Goal: Find contact information: Find contact information

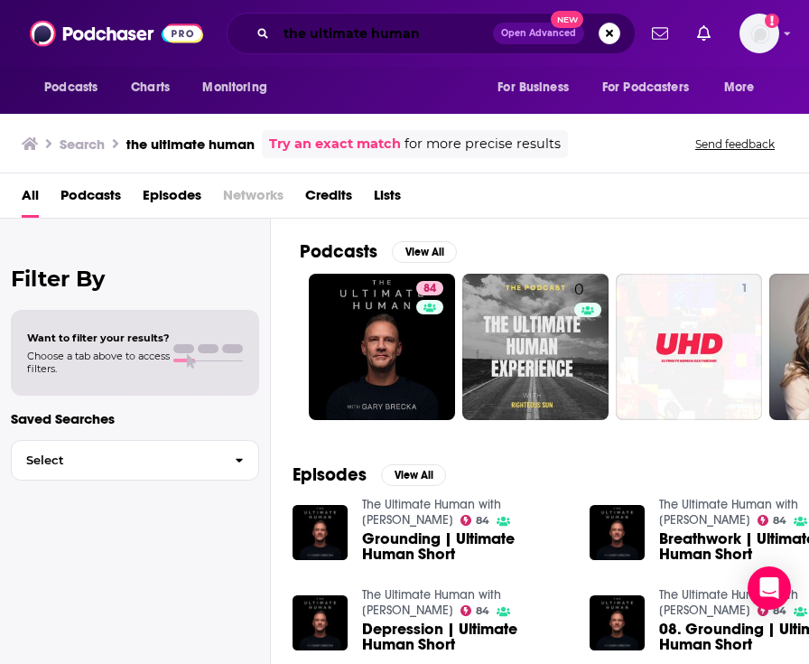
click at [302, 33] on input "the ultimate human" at bounding box center [384, 33] width 217 height 29
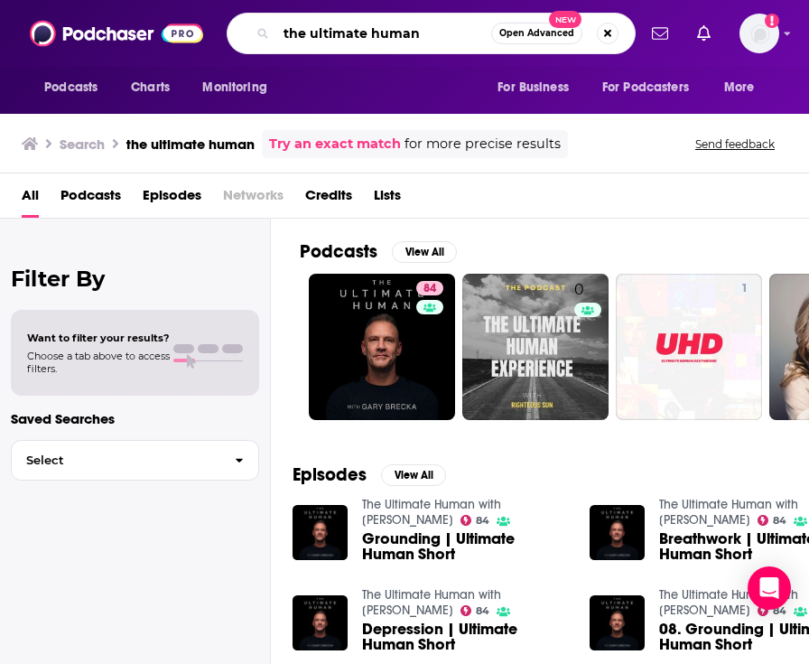
paste input "[PERSON_NAME]"
type input "[PERSON_NAME]"
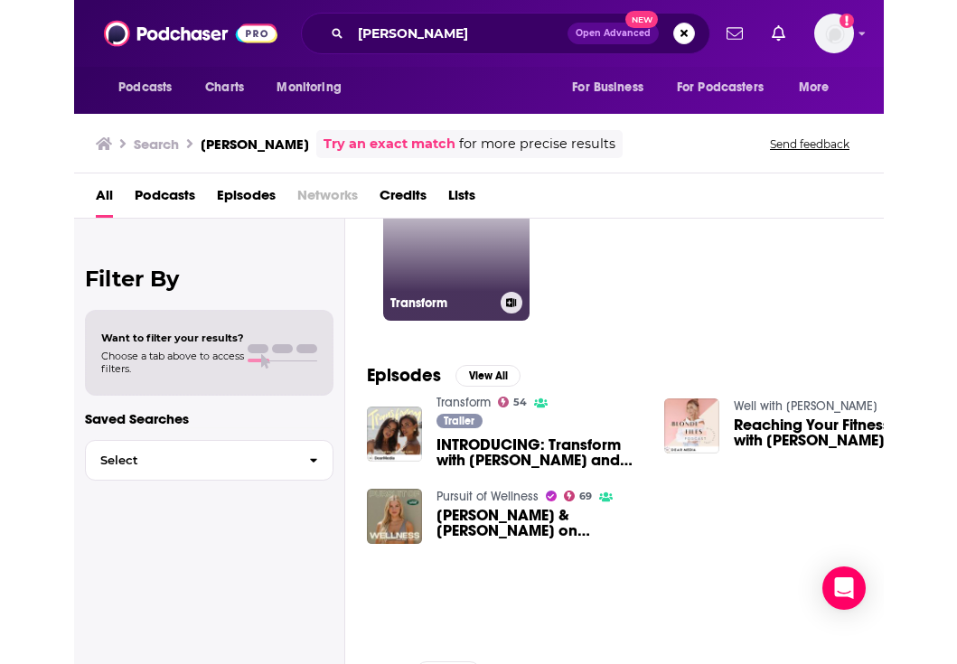
scroll to position [101, 0]
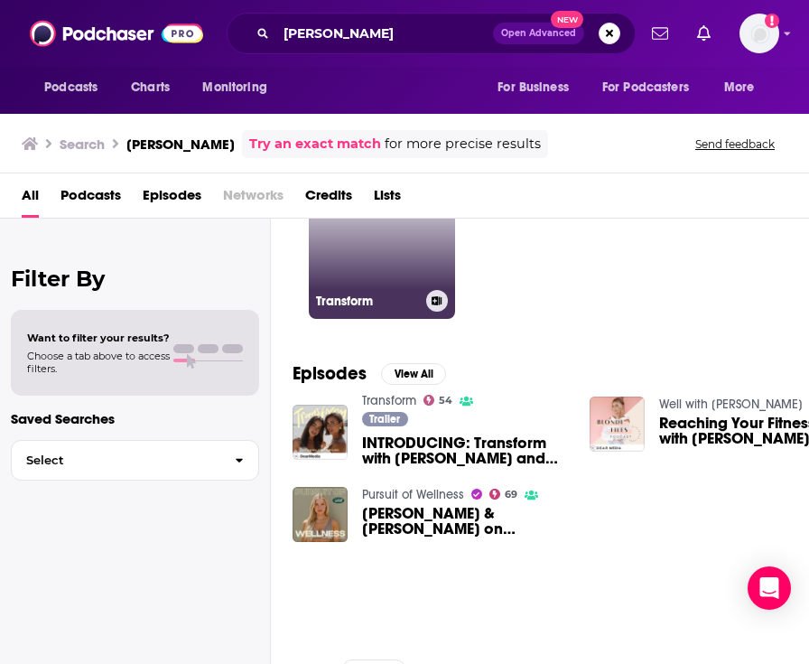
click at [341, 255] on link "54 Transform" at bounding box center [382, 246] width 146 height 146
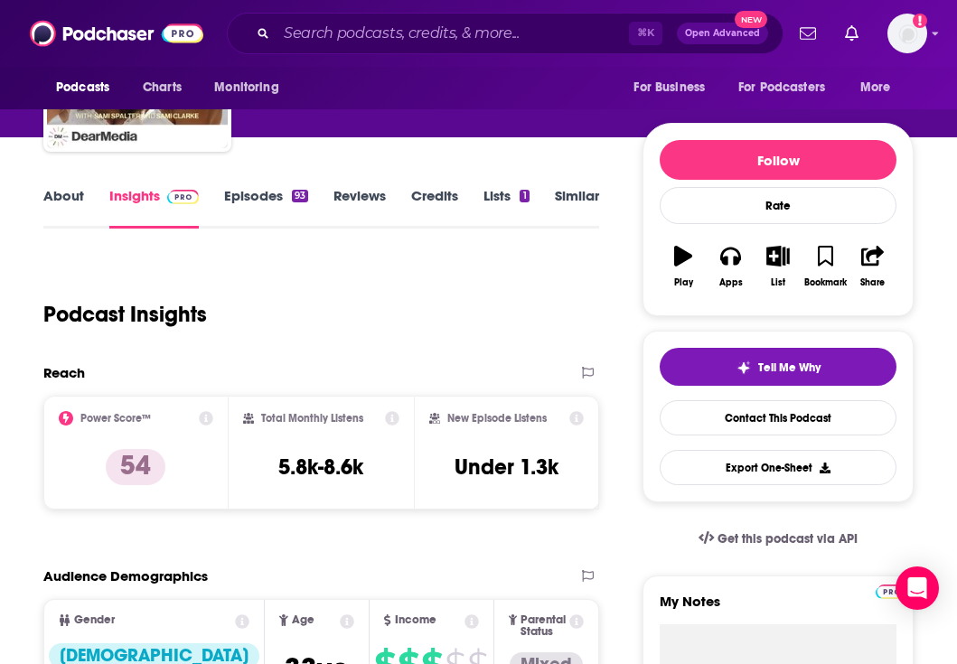
scroll to position [146, 0]
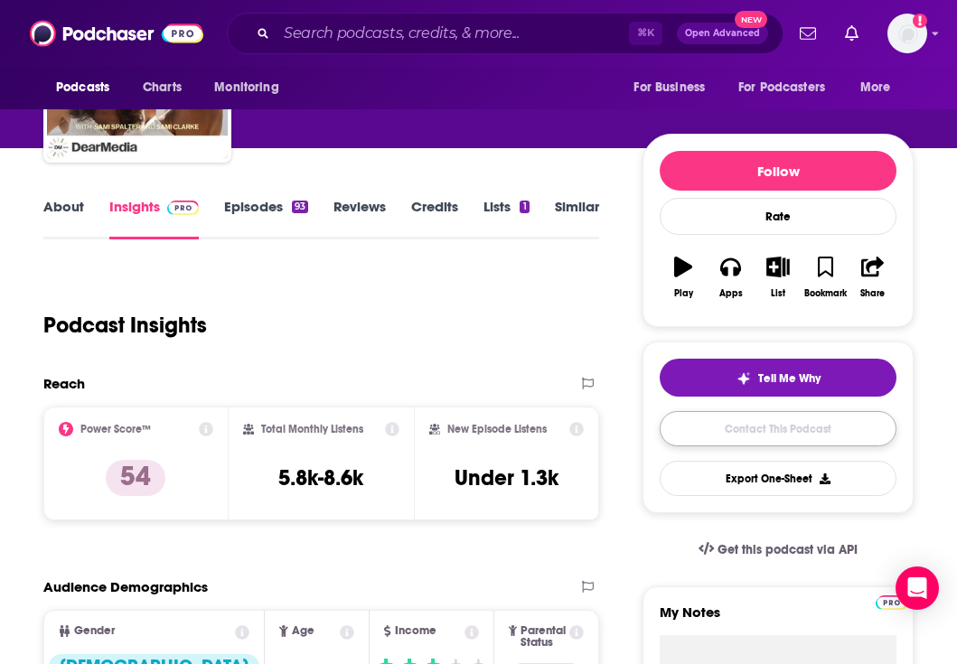
click at [671, 418] on link "Contact This Podcast" at bounding box center [777, 428] width 237 height 35
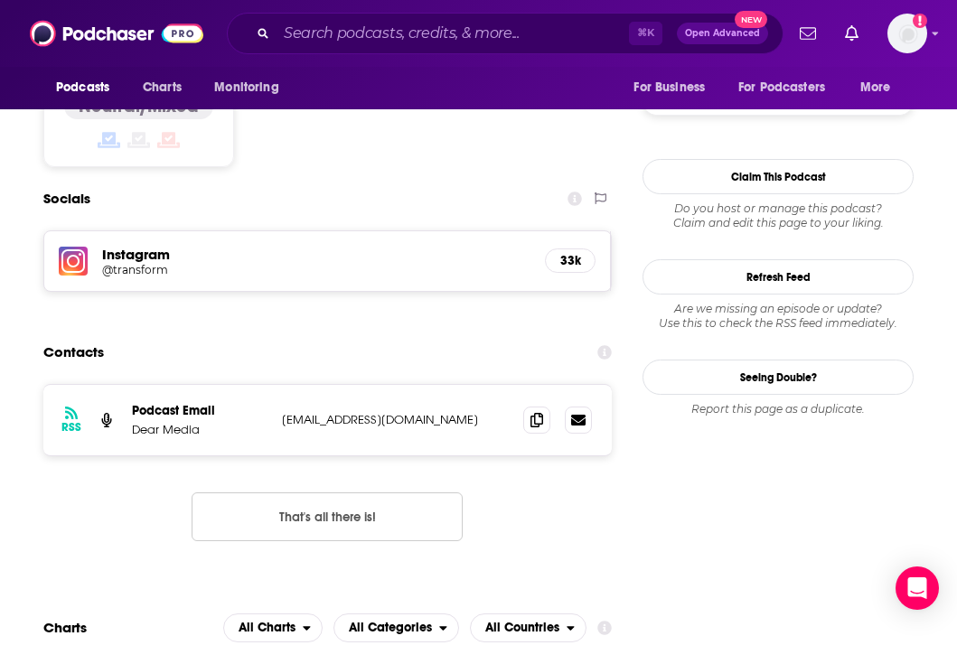
scroll to position [1441, 0]
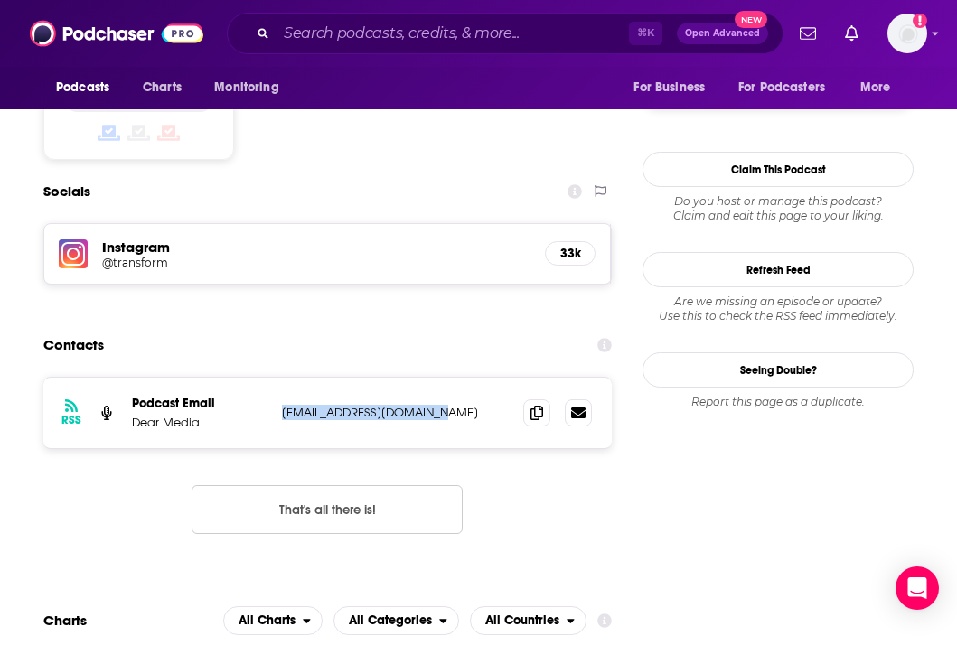
drag, startPoint x: 463, startPoint y: 363, endPoint x: 279, endPoint y: 366, distance: 183.4
click at [279, 378] on div "RSS Podcast Email Dear Media [EMAIL_ADDRESS][DOMAIN_NAME] [EMAIL_ADDRESS][DOMAI…" at bounding box center [327, 413] width 568 height 70
copy p "[EMAIL_ADDRESS][DOMAIN_NAME]"
click at [451, 174] on div "Socials" at bounding box center [327, 191] width 568 height 34
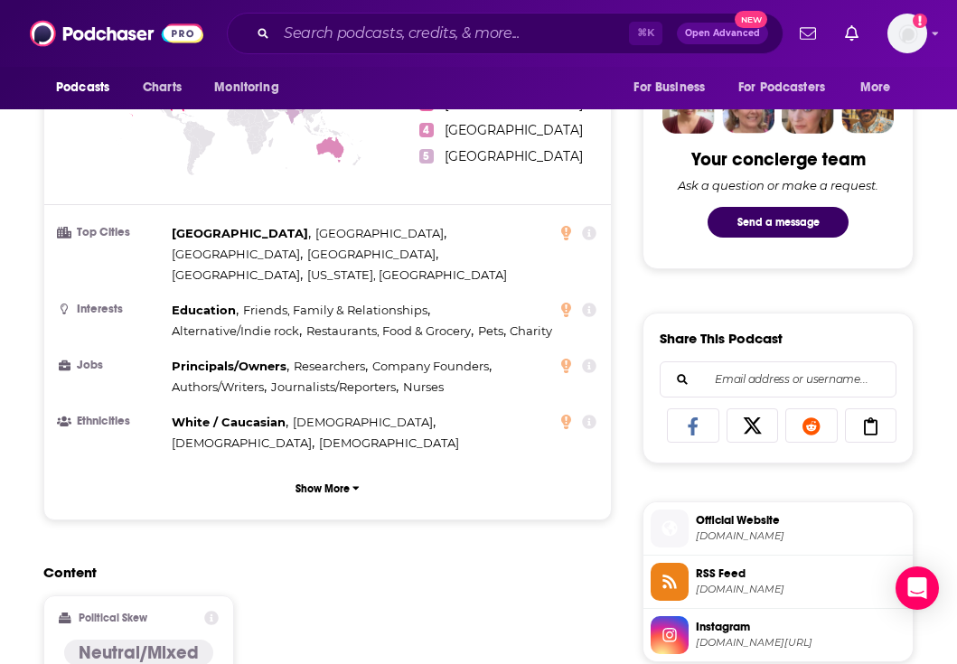
scroll to position [837, 0]
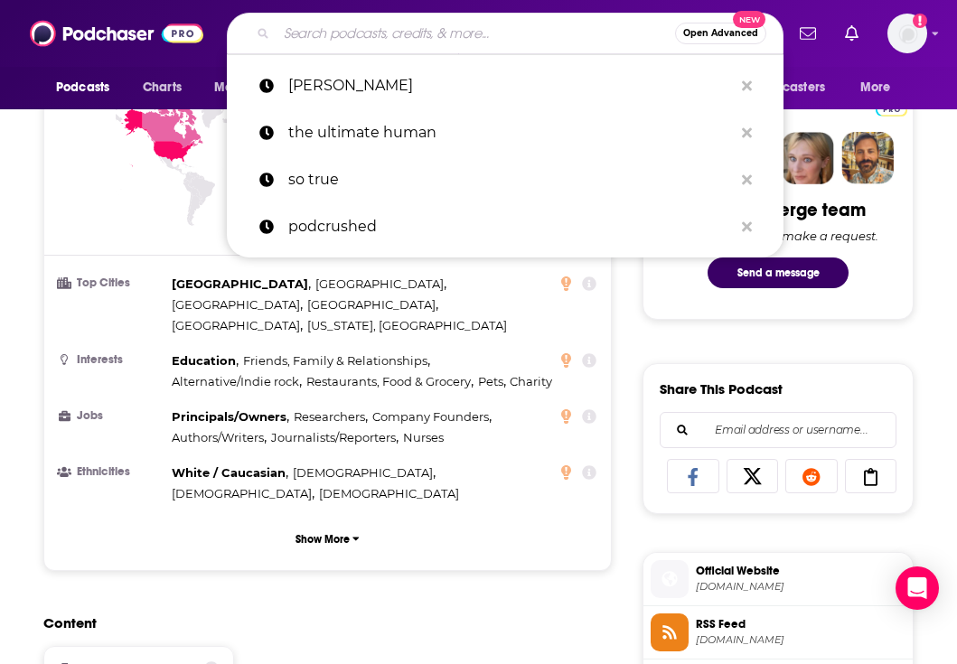
click at [376, 33] on input "Search podcasts, credits, & more..." at bounding box center [475, 33] width 398 height 29
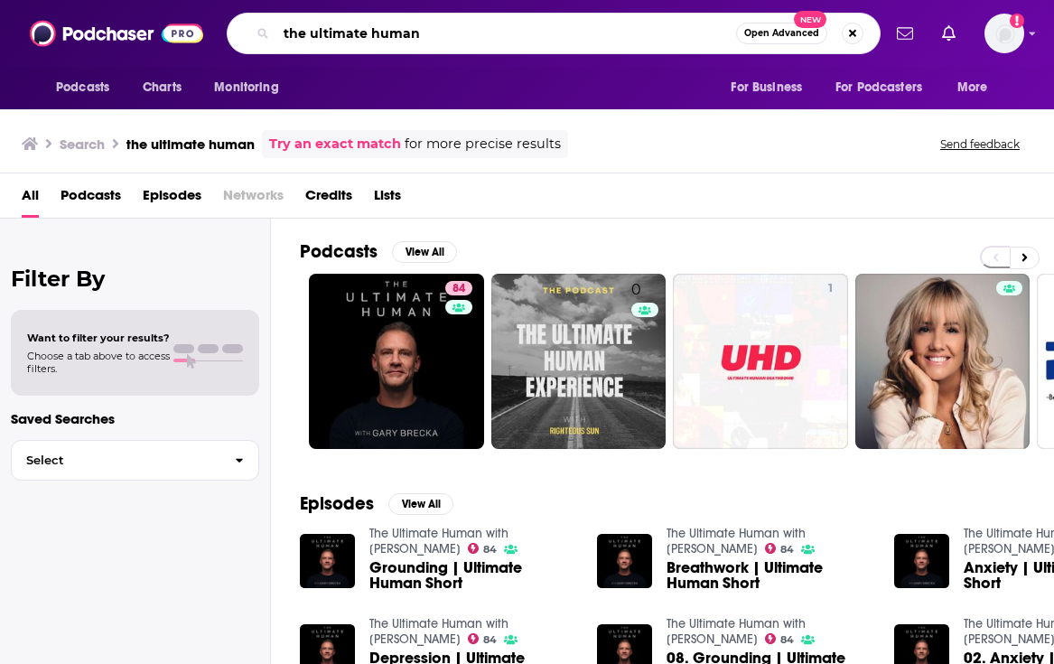
drag, startPoint x: 451, startPoint y: 28, endPoint x: 287, endPoint y: -16, distance: 169.4
click at [287, 0] on html "Podcasts Charts Monitoring the ultimate human Open Advanced New For Business Fo…" at bounding box center [527, 332] width 1054 height 664
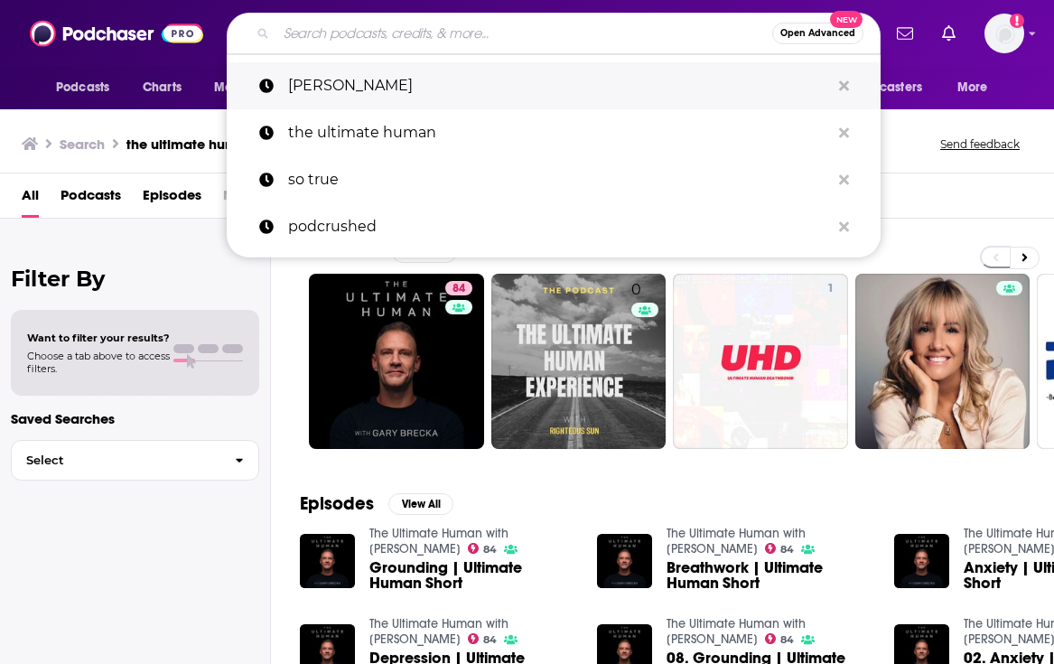
click at [305, 90] on p "[PERSON_NAME]" at bounding box center [559, 85] width 542 height 47
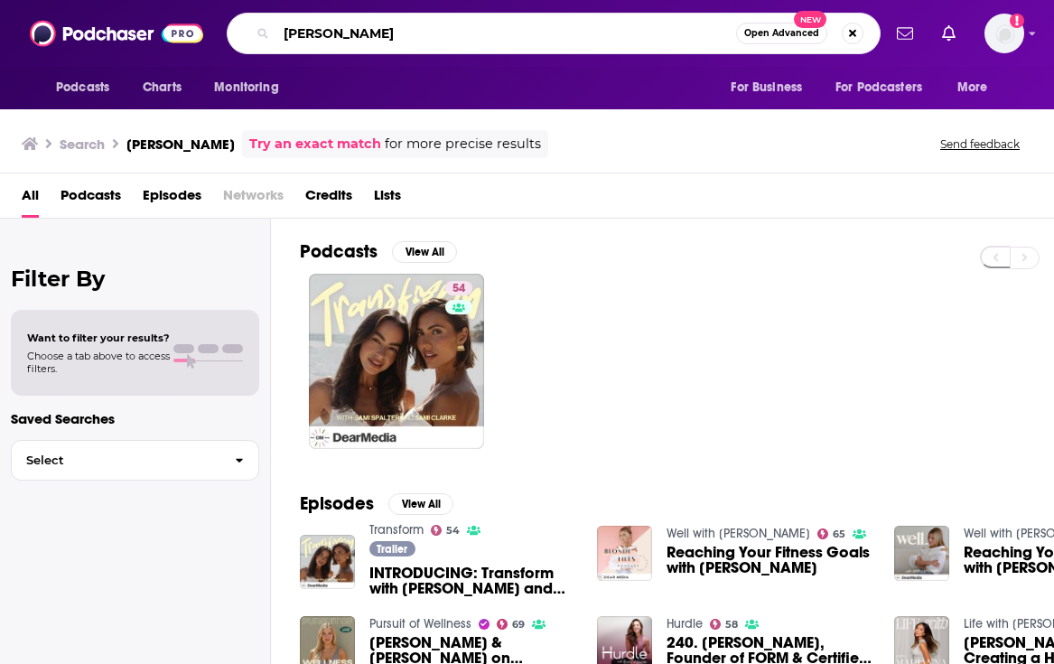
drag, startPoint x: 367, startPoint y: 26, endPoint x: 253, endPoint y: 15, distance: 114.3
click at [253, 15] on div "Sami Clarke Open Advanced New" at bounding box center [554, 34] width 654 height 42
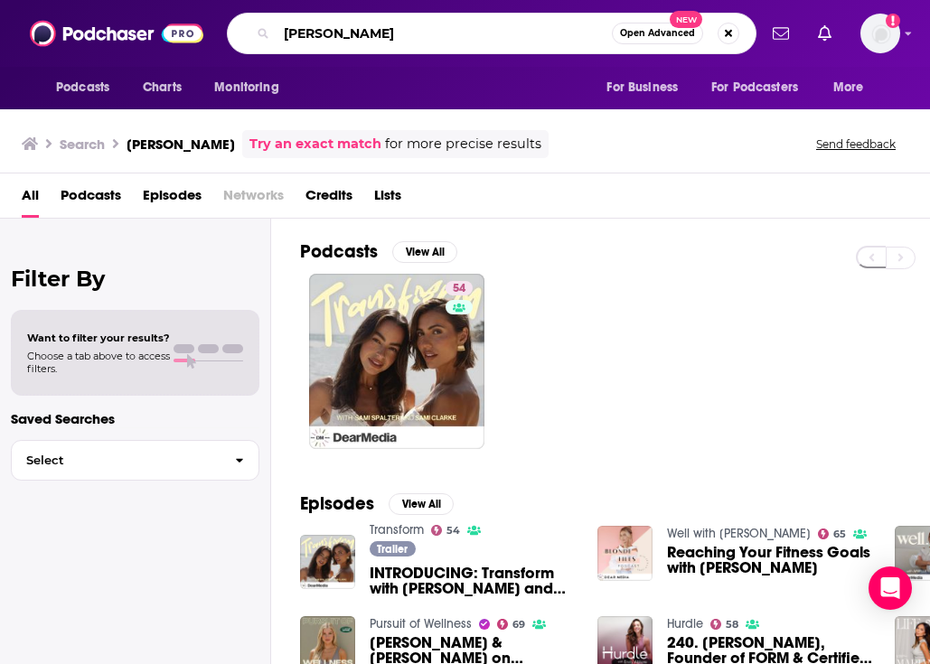
click at [333, 31] on input "[PERSON_NAME]" at bounding box center [443, 33] width 335 height 29
type input "austin fitness community"
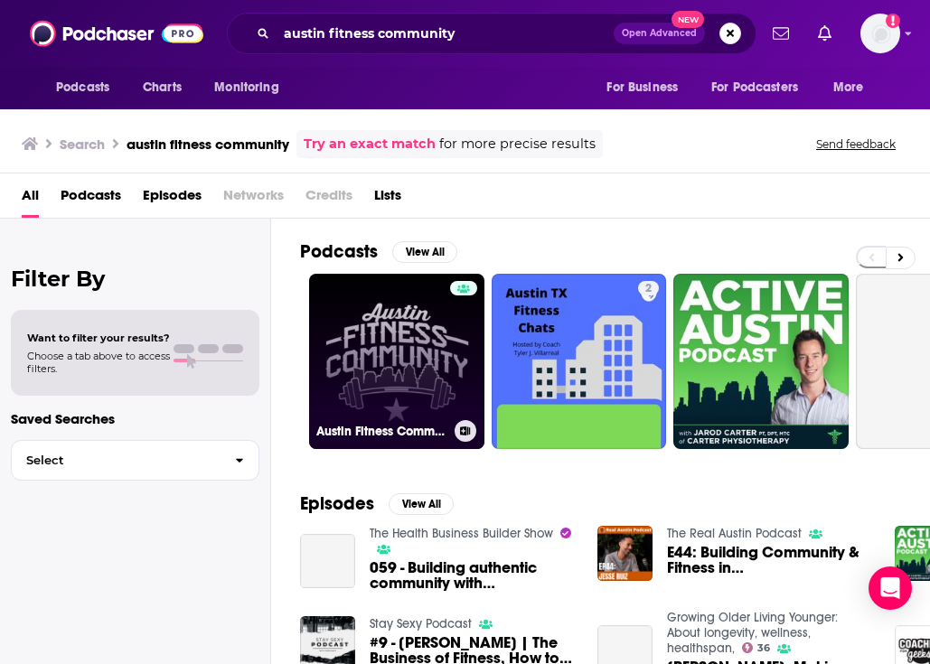
click at [386, 313] on link "Austin Fitness Community" at bounding box center [396, 361] width 175 height 175
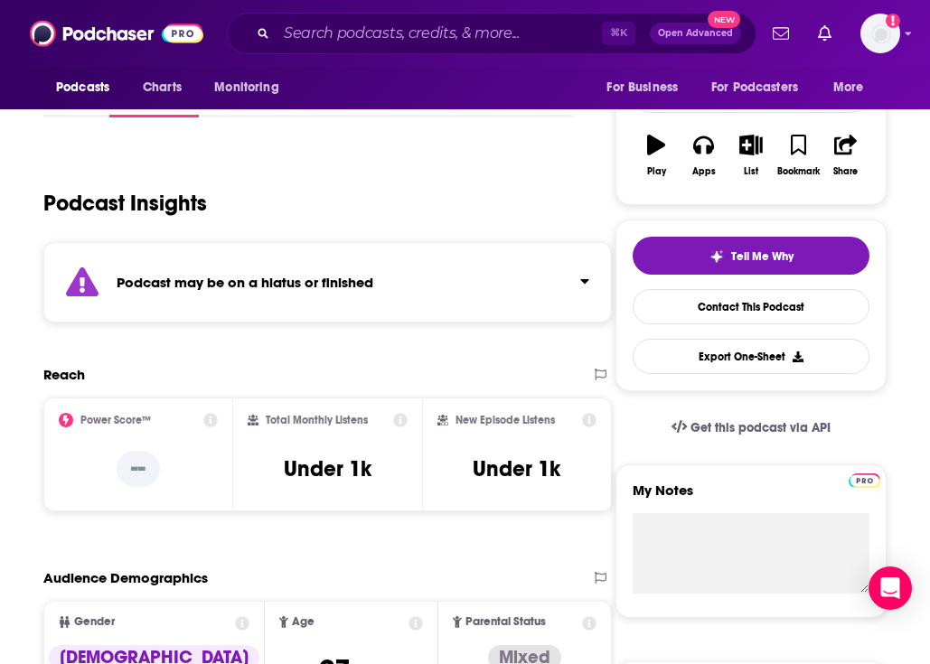
scroll to position [153, 0]
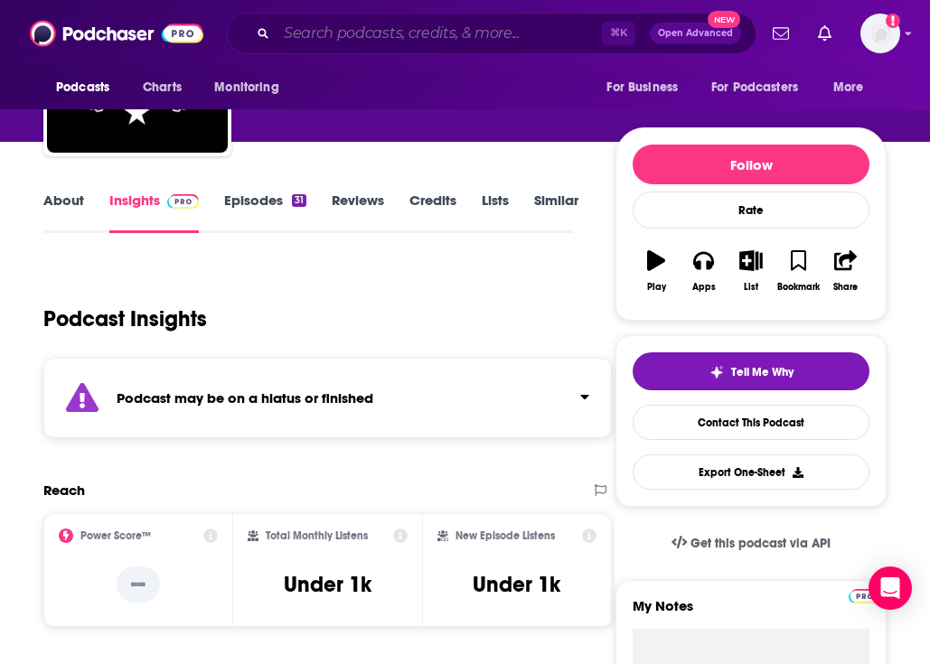
click at [296, 34] on input "Search podcasts, credits, & more..." at bounding box center [438, 33] width 325 height 29
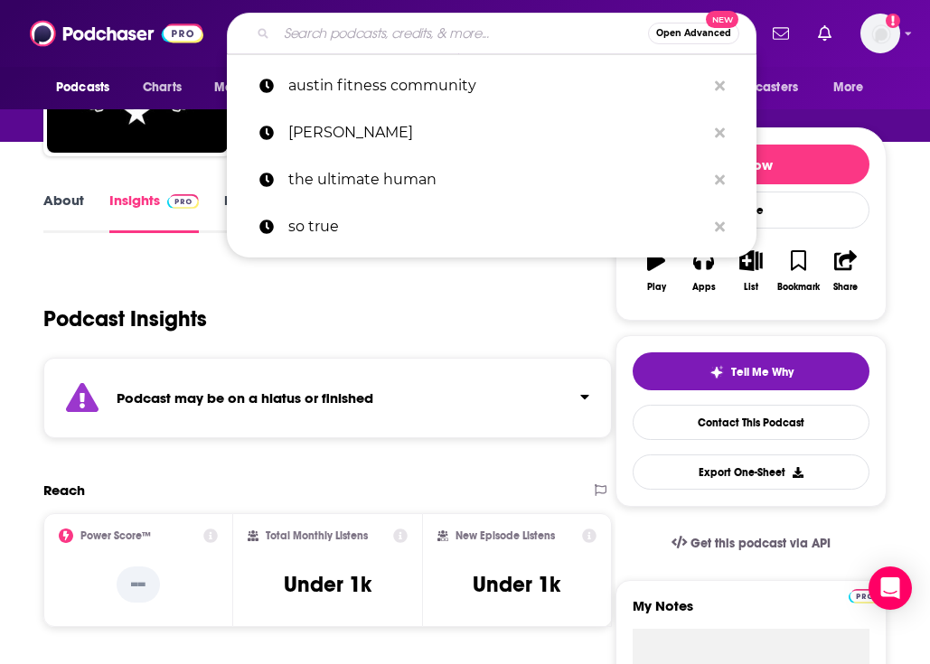
paste input "The Jeremy Miller Podcast"
type input "The Jeremy Miller Podcast"
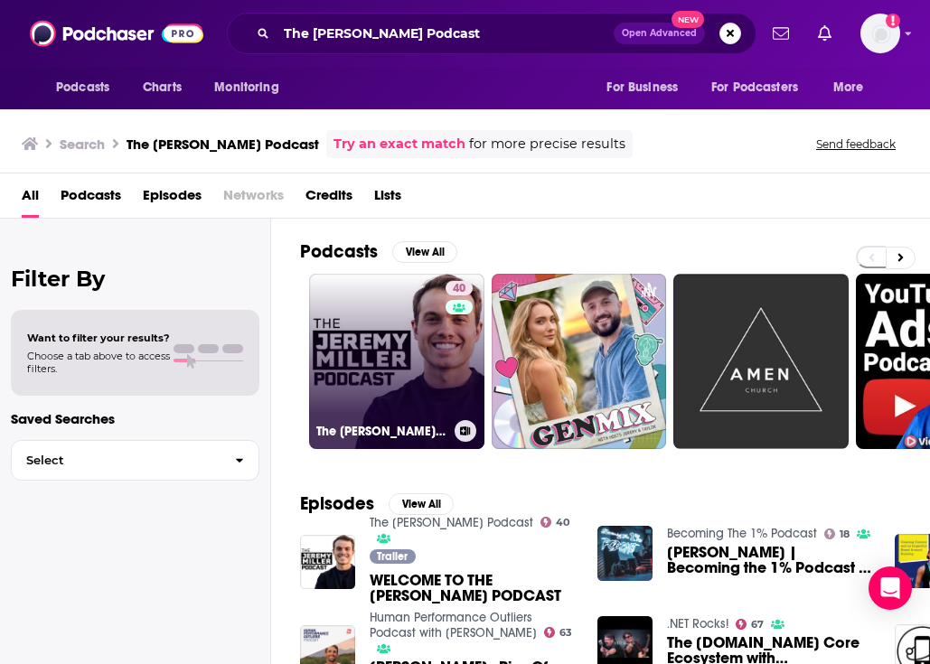
click at [377, 341] on link "40 The Jeremy Miller Podcast" at bounding box center [396, 361] width 175 height 175
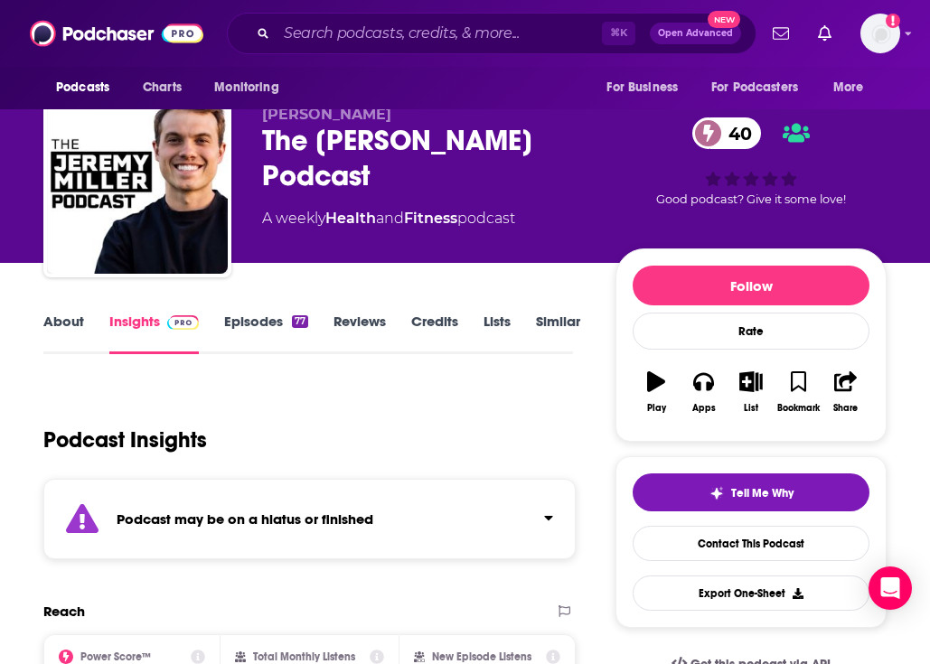
scroll to position [1, 0]
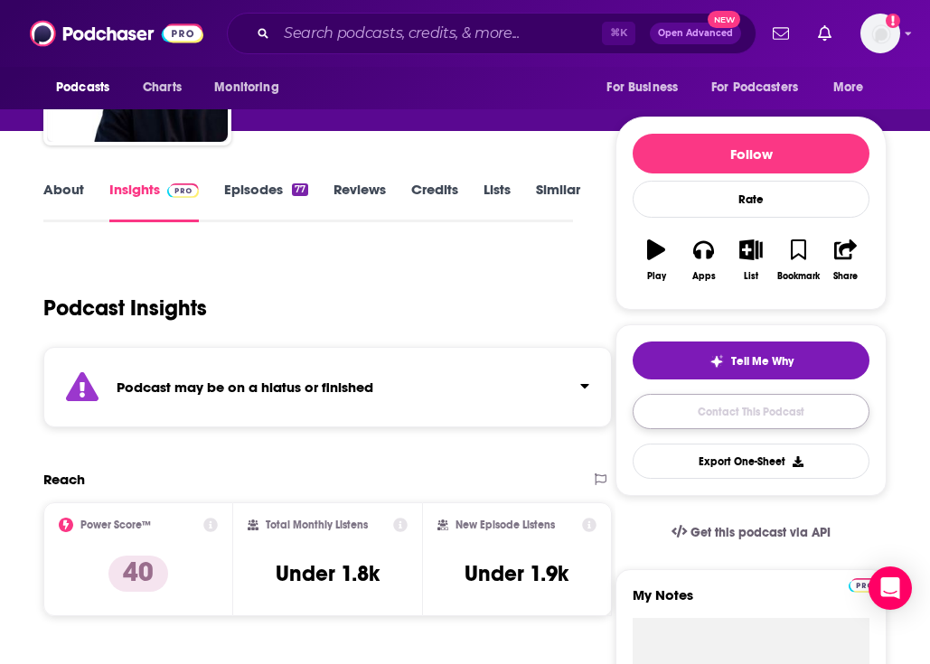
click at [665, 416] on link "Contact This Podcast" at bounding box center [750, 411] width 237 height 35
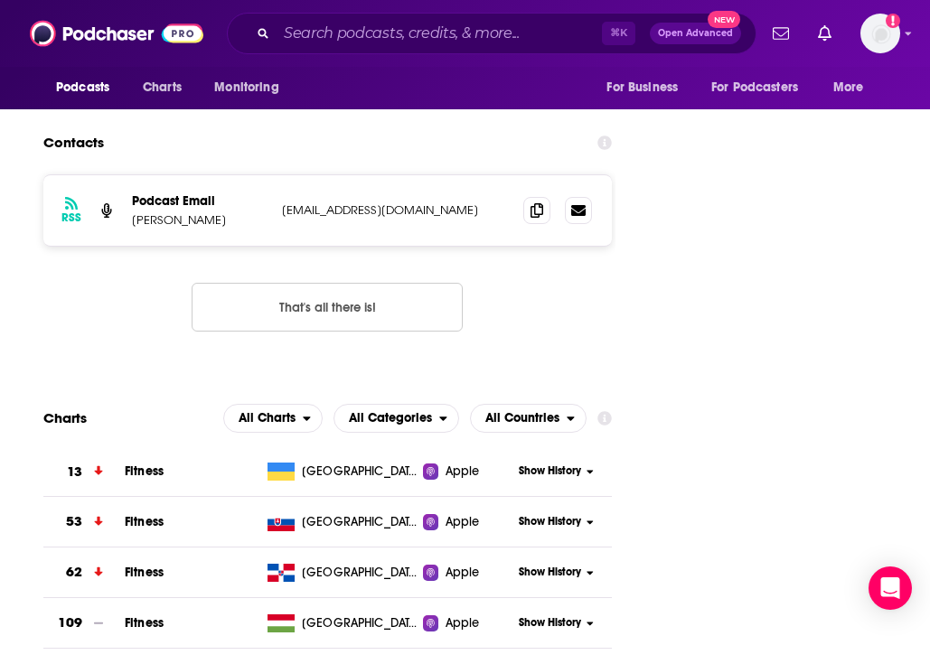
scroll to position [1654, 0]
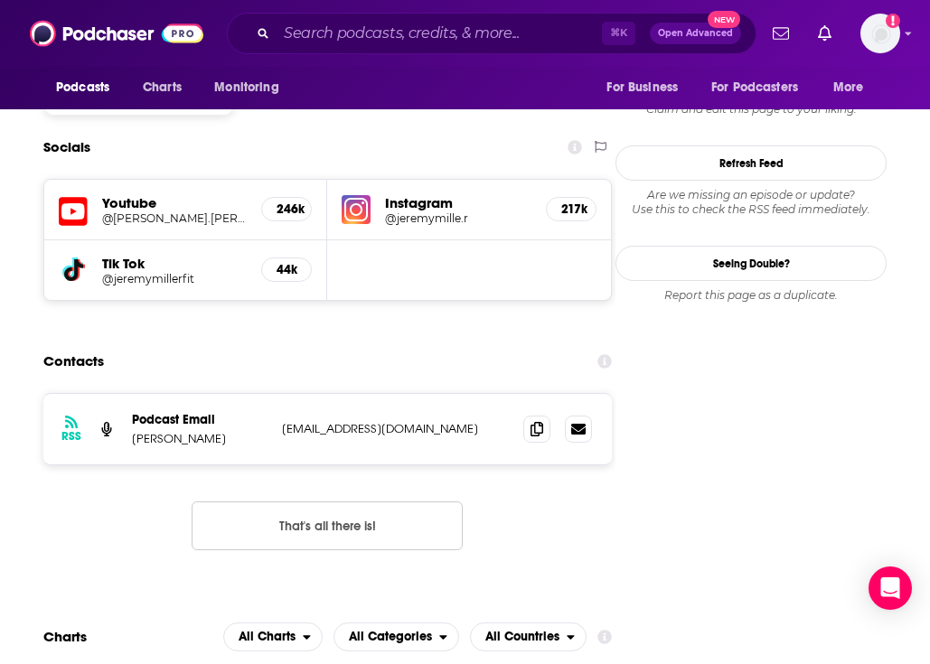
drag, startPoint x: 472, startPoint y: 347, endPoint x: 273, endPoint y: 346, distance: 198.7
click at [273, 394] on div "RSS Podcast Email Jeremy Miller jeremymillerfitness@gmail.com jeremymillerfitne…" at bounding box center [327, 429] width 568 height 70
copy div "jeremymillerfitness@gmail.com"
click at [468, 394] on div "RSS Podcast Email Jeremy Miller jeremymillerfitness@gmail.com jeremymillerfitne…" at bounding box center [327, 429] width 568 height 70
drag, startPoint x: 454, startPoint y: 343, endPoint x: 271, endPoint y: 341, distance: 183.4
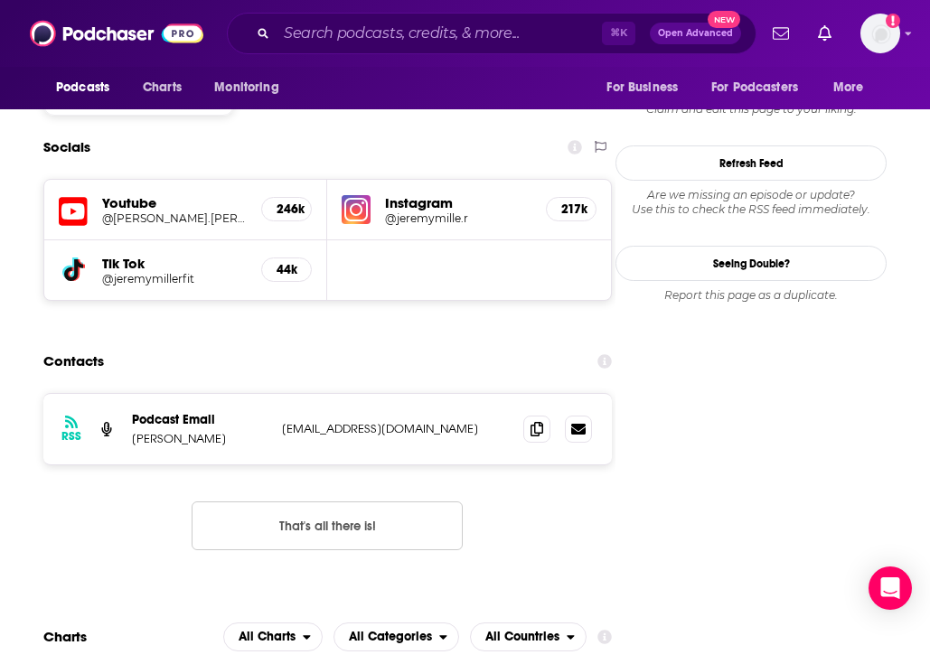
click at [271, 394] on div "RSS Podcast Email Jeremy Miller jeremymillerfitness@gmail.com jeremymillerfitne…" at bounding box center [327, 429] width 568 height 70
copy div "Jeremy Miller jeremymillerfitness@gmail.com"
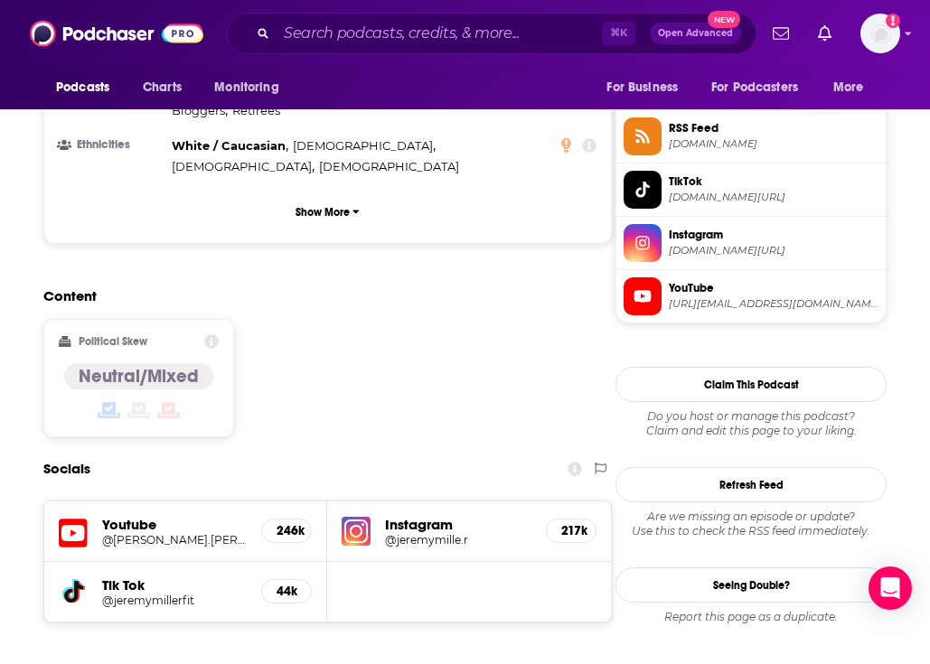
scroll to position [936, 0]
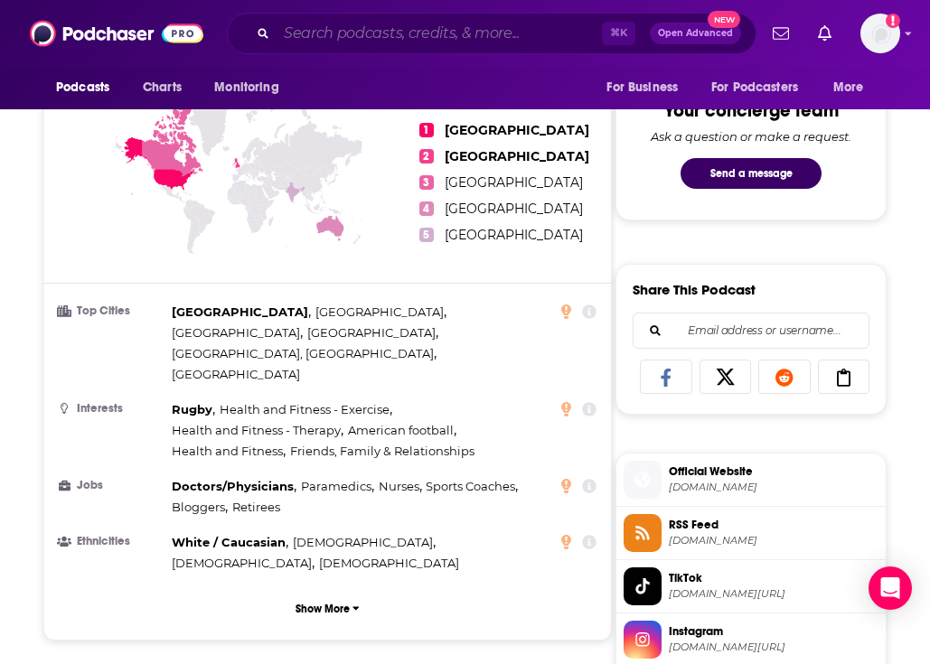
click at [325, 41] on input "Search podcasts, credits, & more..." at bounding box center [438, 33] width 325 height 29
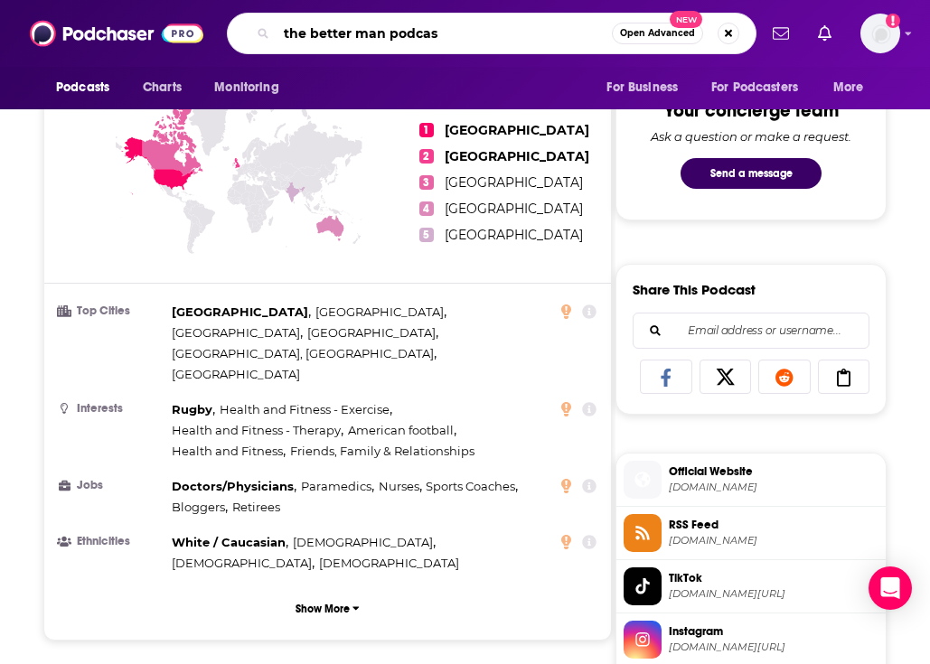
type input "the better man podcast"
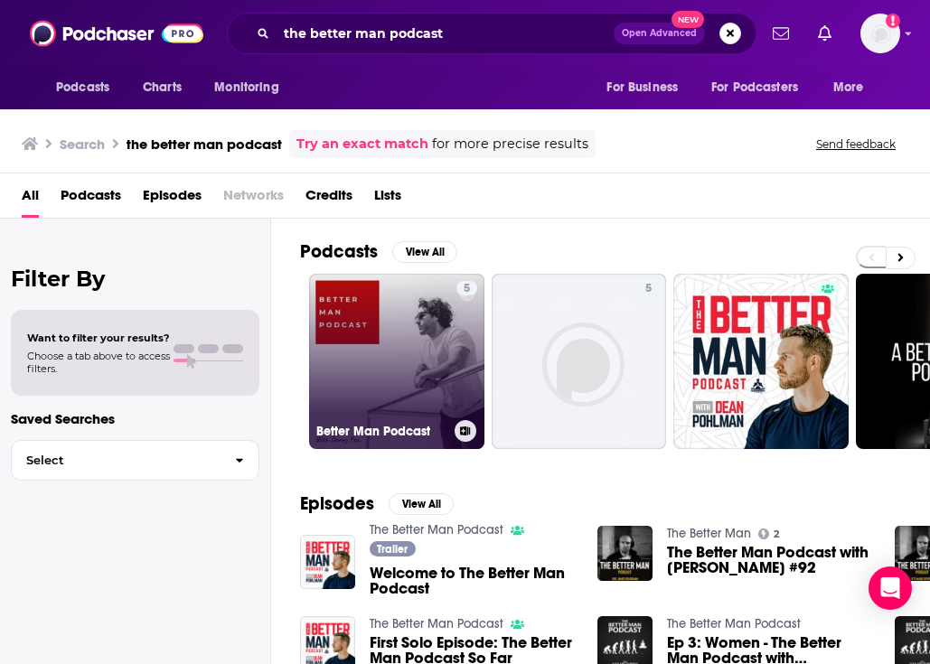
click at [419, 384] on link "5 Better Man Podcast" at bounding box center [396, 361] width 175 height 175
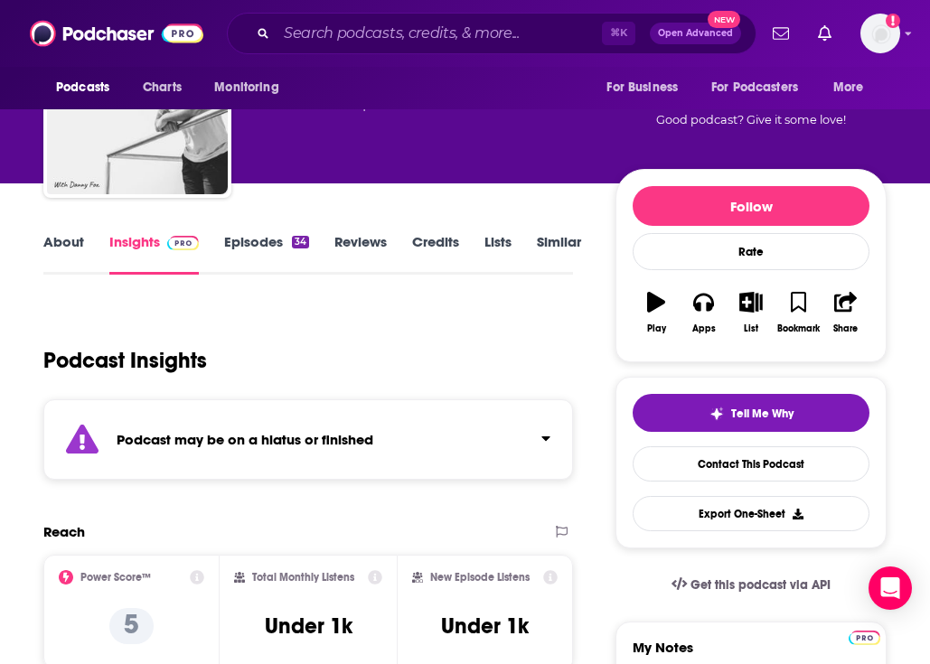
scroll to position [113, 0]
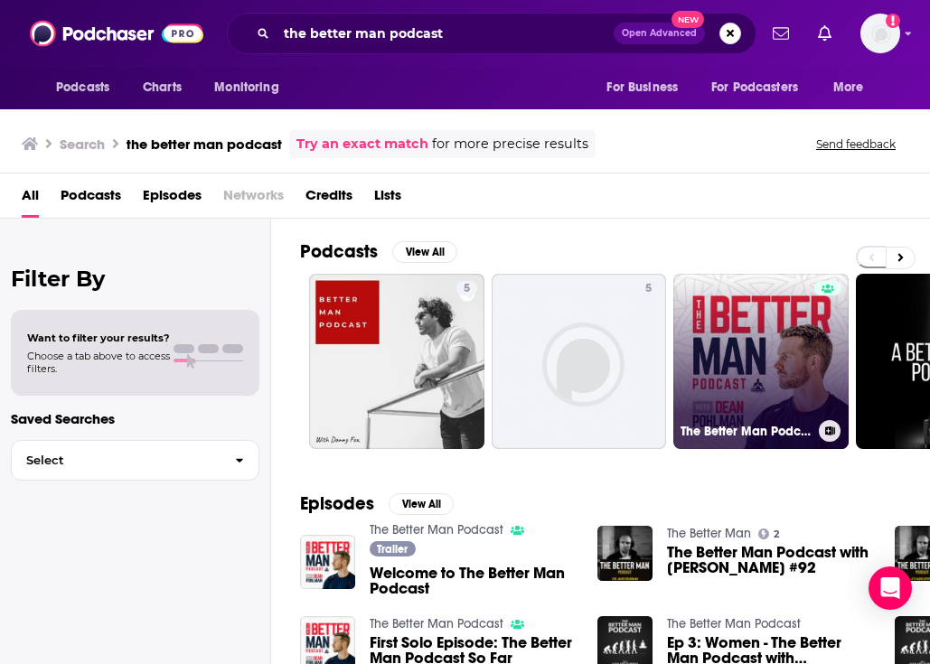
click at [730, 392] on link "The Better Man Podcast" at bounding box center [760, 361] width 175 height 175
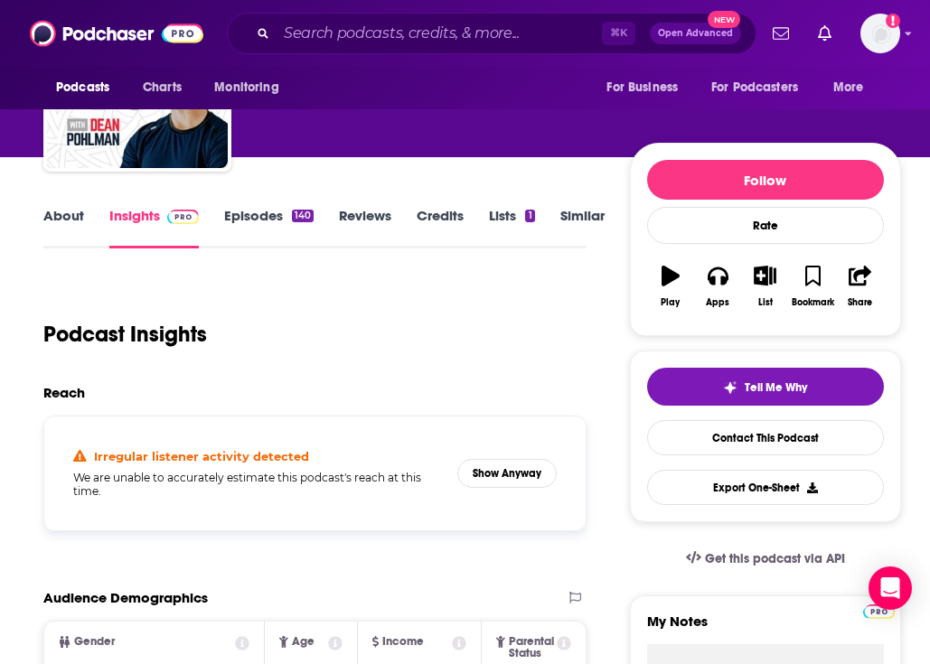
scroll to position [173, 0]
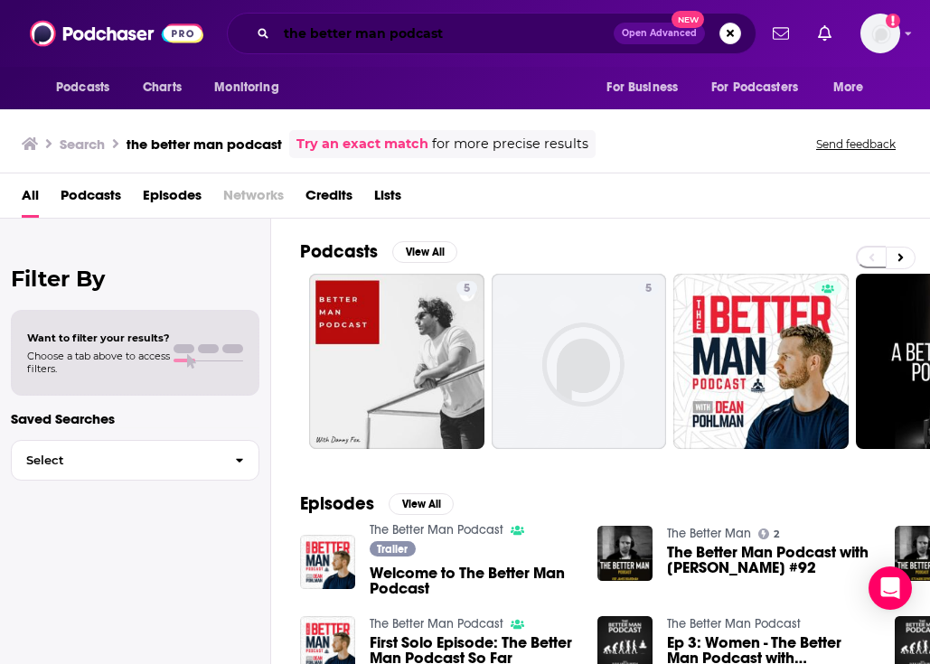
click at [367, 24] on input "the better man podcast" at bounding box center [444, 33] width 337 height 29
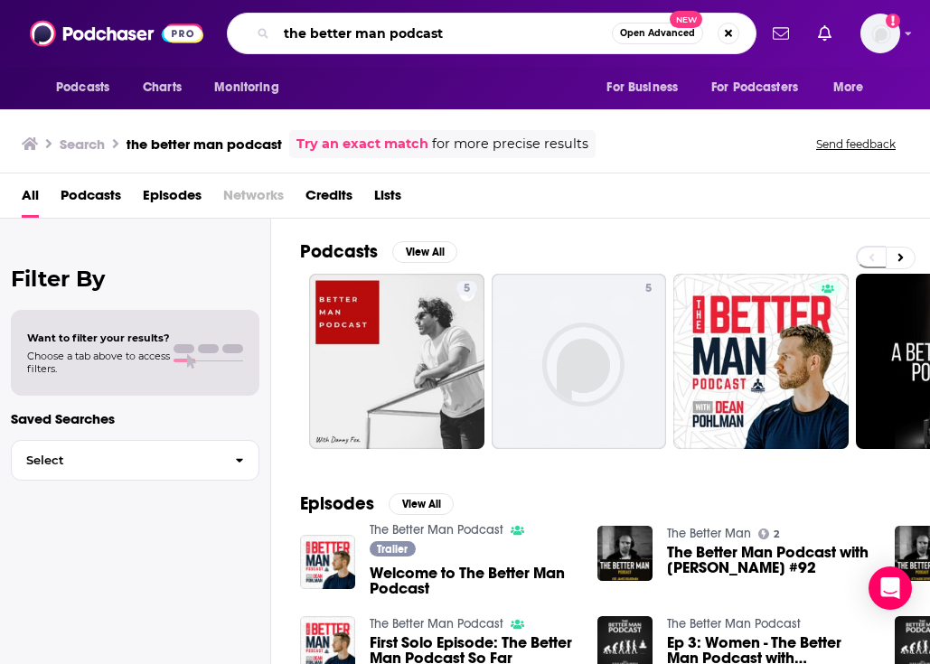
type input "a"
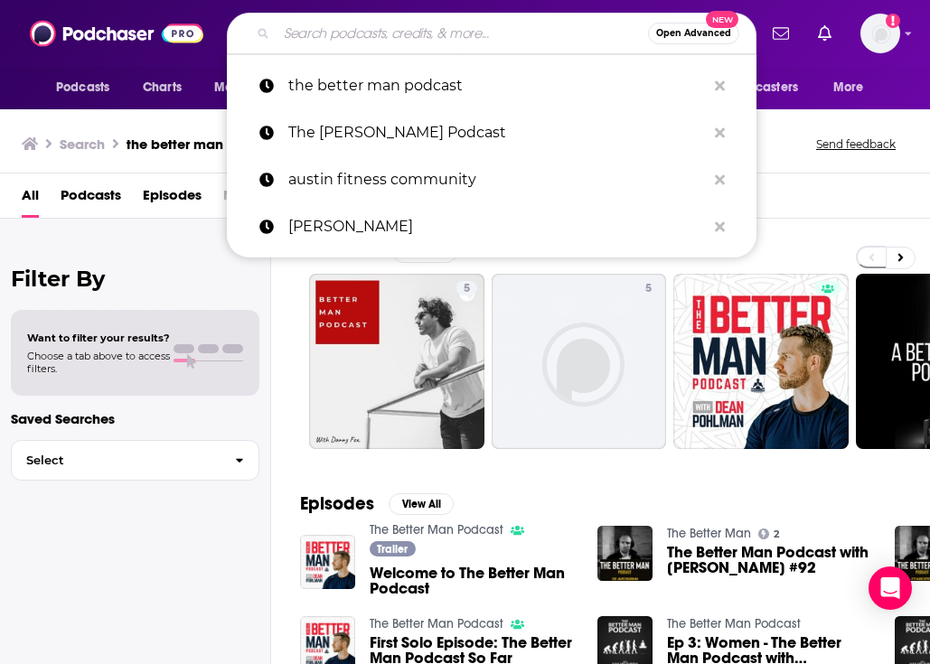
click at [275, 260] on div "Podcasts View All 5 5 2 5 + 886 Episodes View All The Better Man Podcast Traile…" at bounding box center [600, 445] width 659 height 452
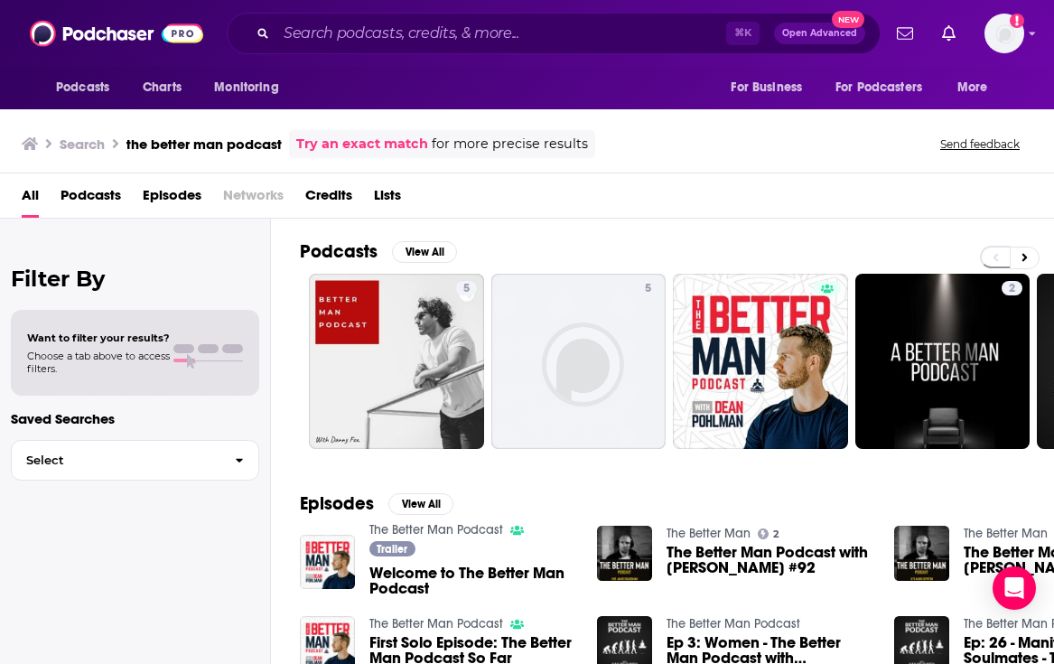
click at [117, 195] on span "Podcasts" at bounding box center [91, 199] width 61 height 37
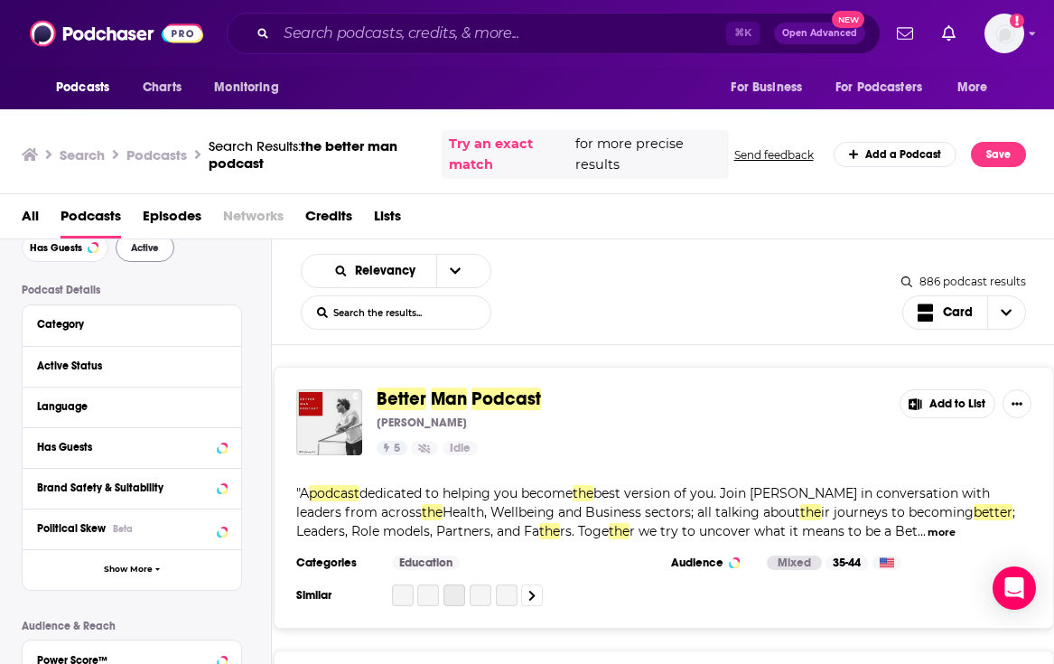
scroll to position [96, 0]
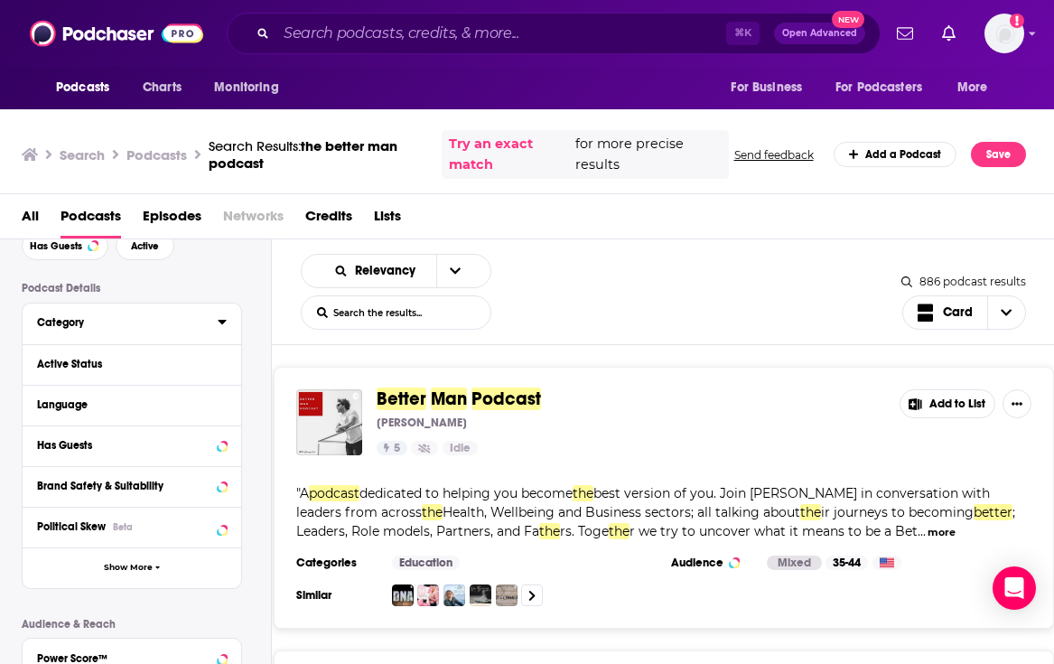
click at [148, 332] on button "Category" at bounding box center [127, 322] width 181 height 23
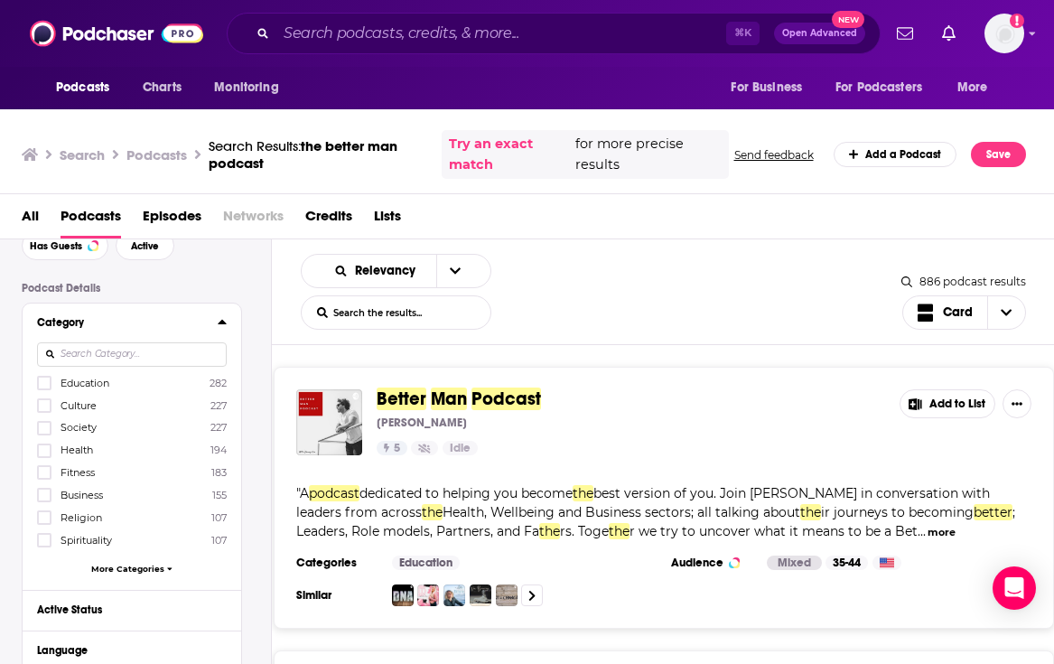
click at [173, 360] on input at bounding box center [132, 354] width 190 height 24
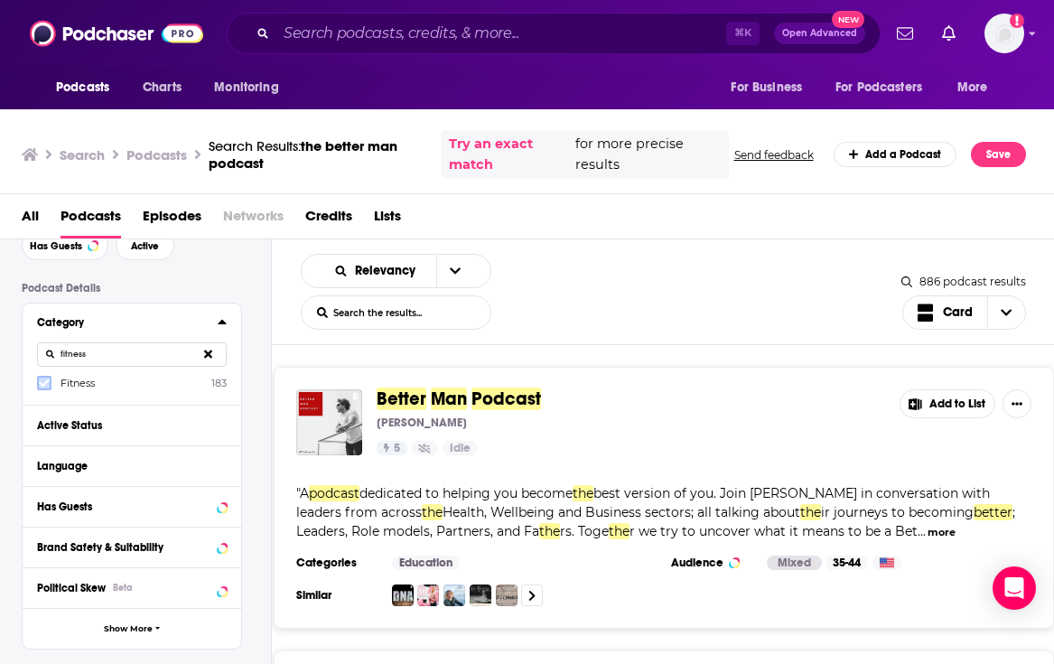
click at [50, 387] on label at bounding box center [44, 383] width 14 height 14
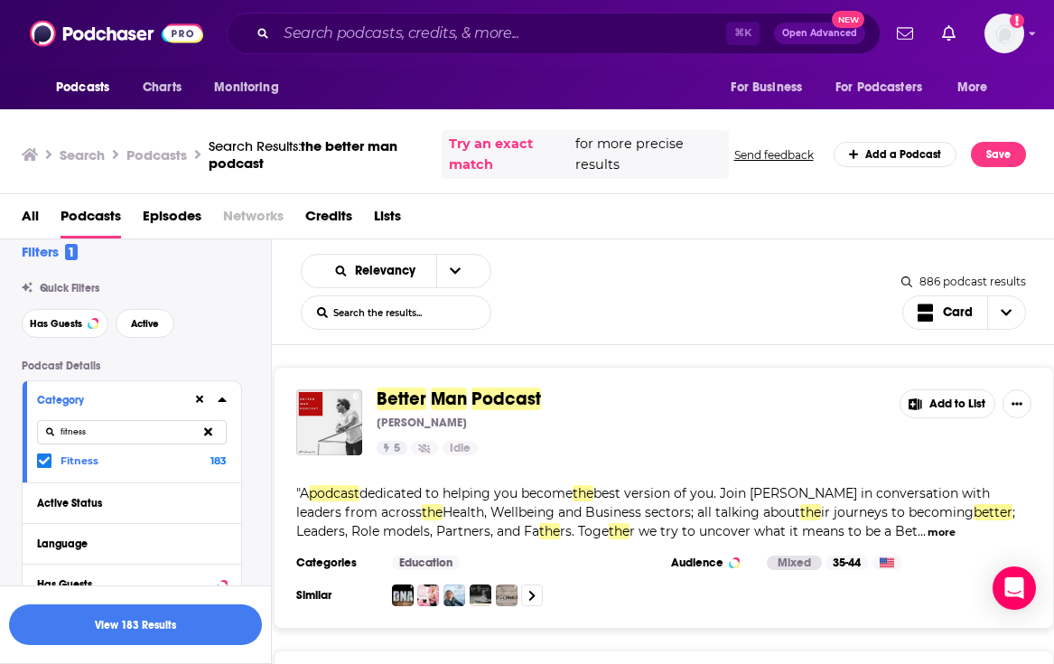
scroll to position [79, 0]
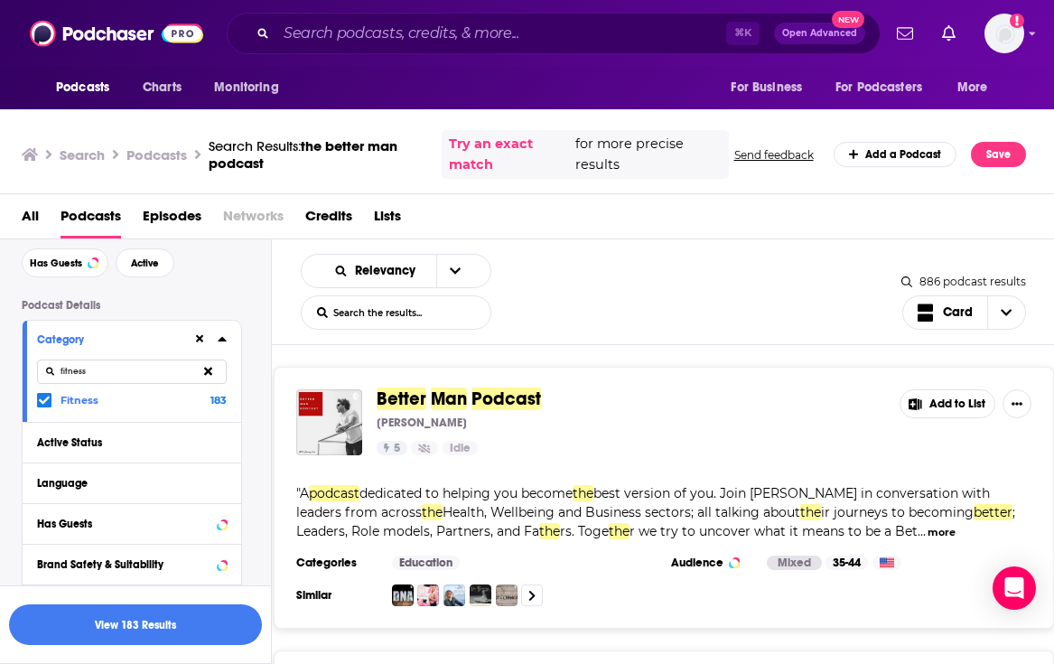
click at [178, 374] on input "fitness" at bounding box center [132, 372] width 190 height 24
click at [49, 399] on icon at bounding box center [44, 400] width 11 height 11
drag, startPoint x: 118, startPoint y: 377, endPoint x: 19, endPoint y: 374, distance: 99.4
click at [29, 374] on div "Category mental Mental Health 83" at bounding box center [132, 371] width 219 height 101
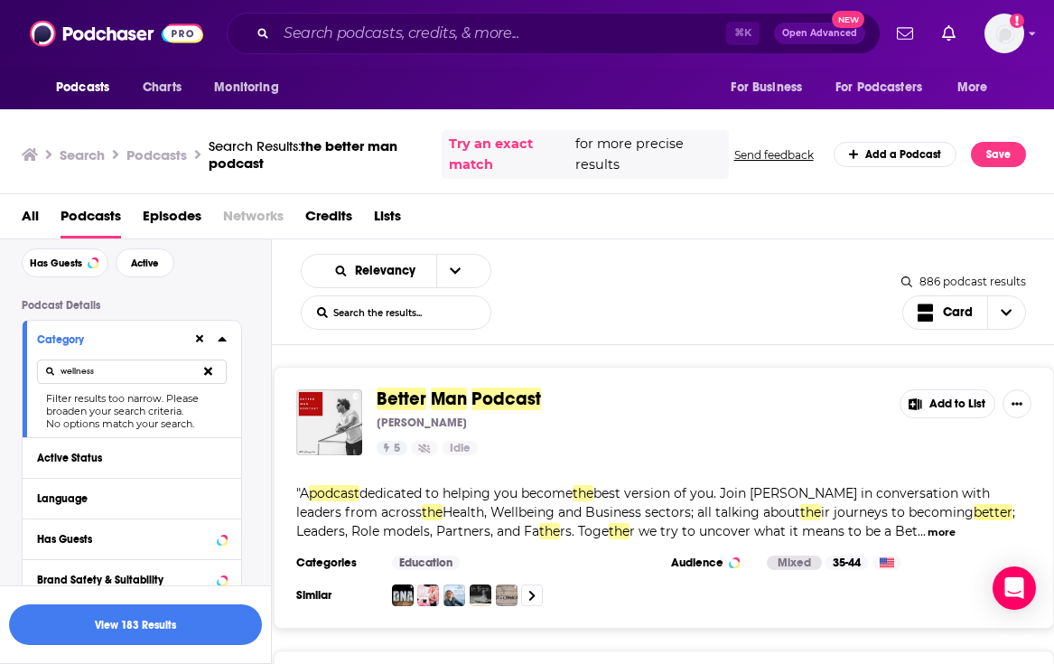
drag, startPoint x: 97, startPoint y: 374, endPoint x: 10, endPoint y: 365, distance: 87.2
click at [10, 365] on div "Filters 1 Quick Filters Has Guests Active Podcast Details Category wellness Fil…" at bounding box center [135, 614] width 271 height 864
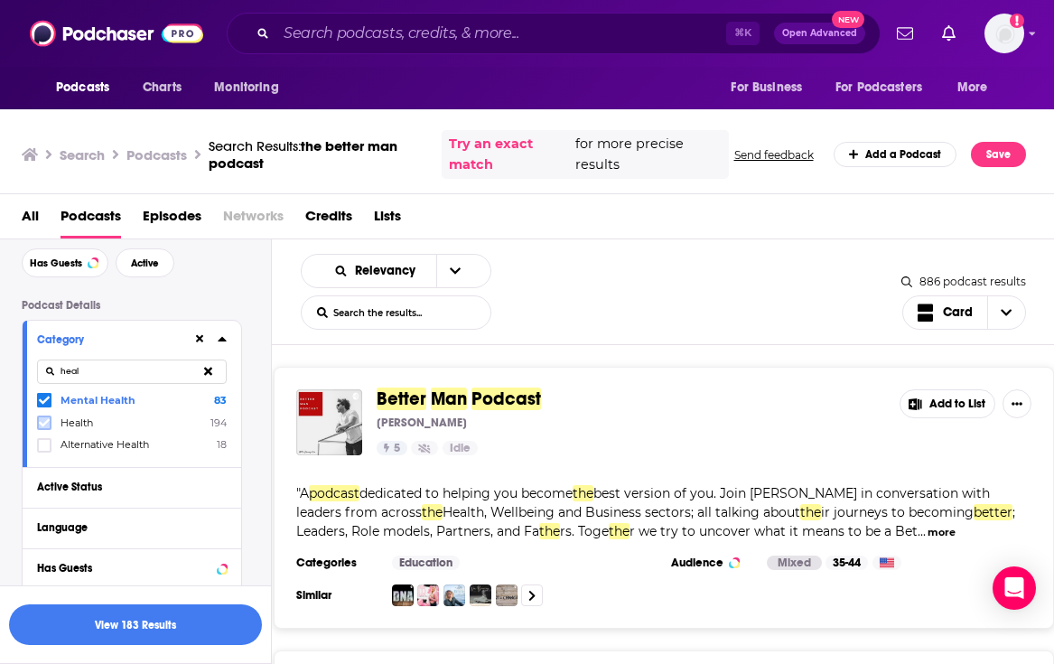
type input "heal"
click at [44, 425] on icon at bounding box center [44, 422] width 11 height 8
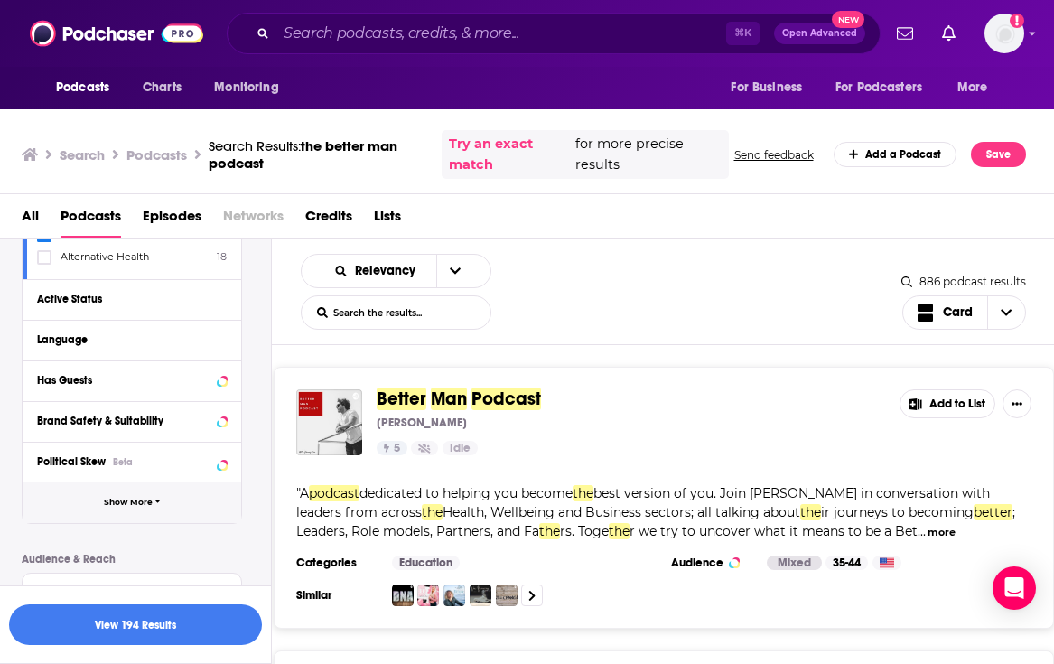
click at [93, 500] on button "Show More" at bounding box center [132, 502] width 219 height 41
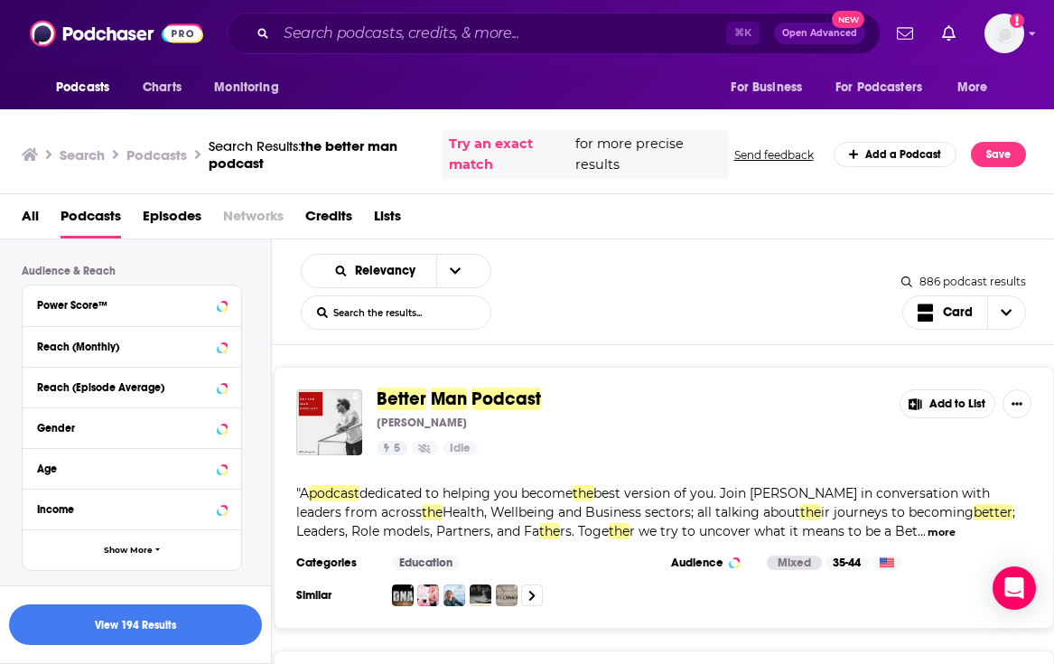
scroll to position [947, 0]
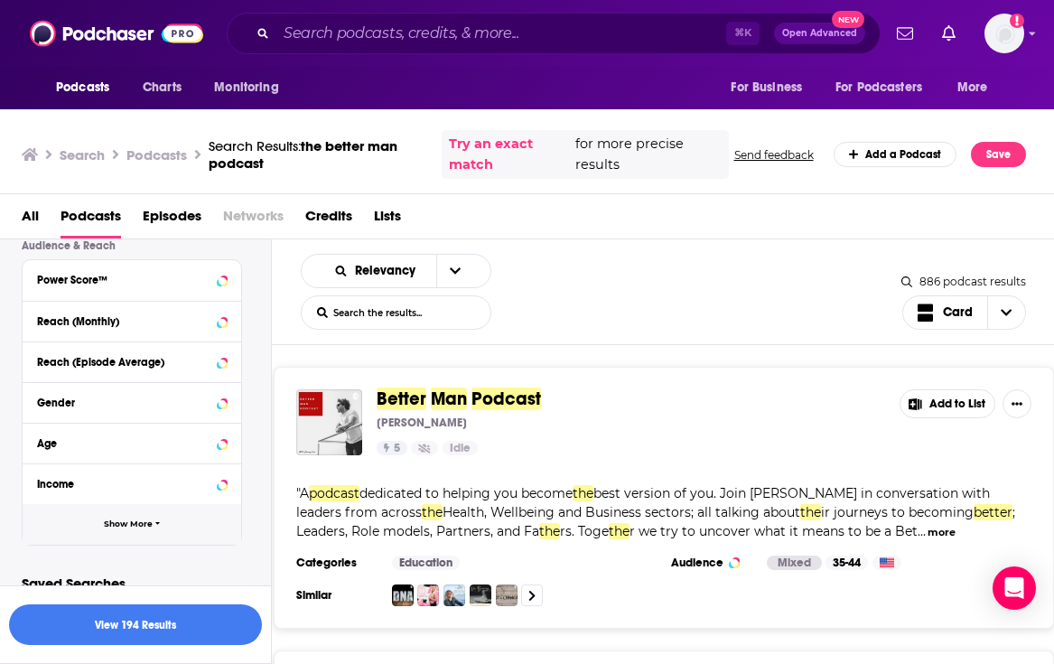
click at [98, 519] on button "Show More" at bounding box center [132, 524] width 219 height 41
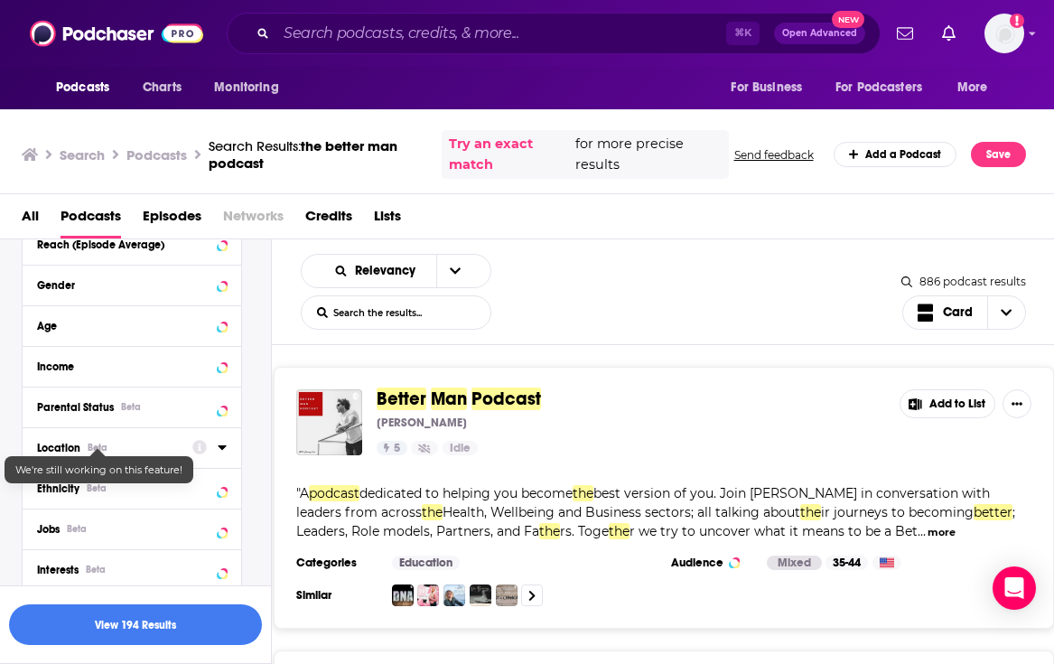
scroll to position [1155, 0]
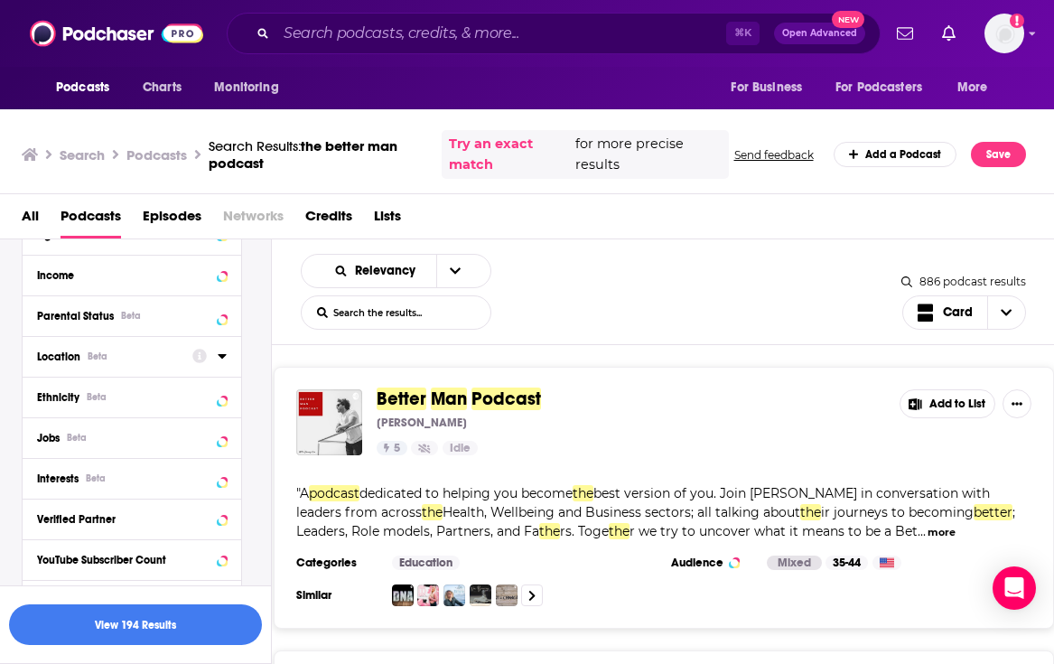
click at [62, 357] on span "Location" at bounding box center [58, 357] width 43 height 13
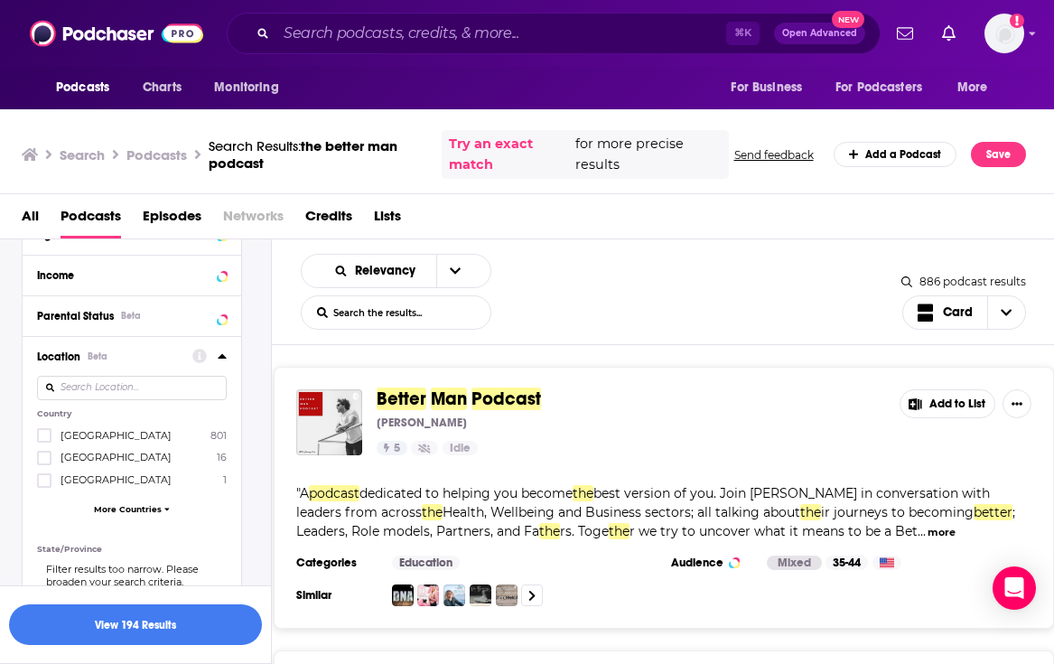
click at [73, 400] on input at bounding box center [132, 388] width 190 height 24
type input "u"
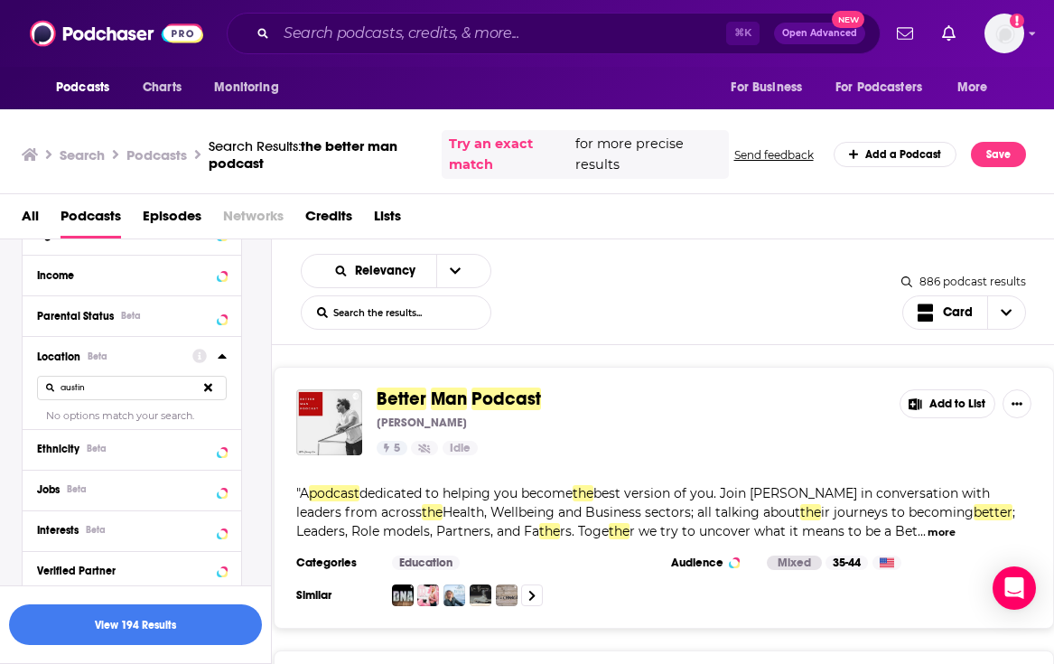
type input "austin"
click at [407, 34] on input "Search podcasts, credits, & more..." at bounding box center [501, 33] width 450 height 29
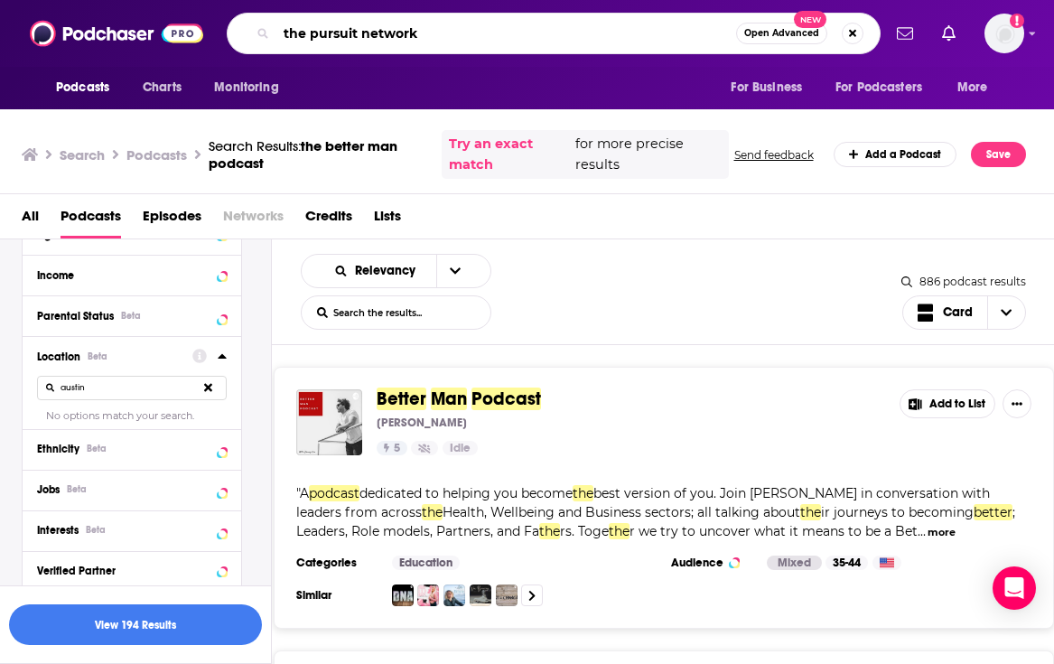
type input "the pursuit network"
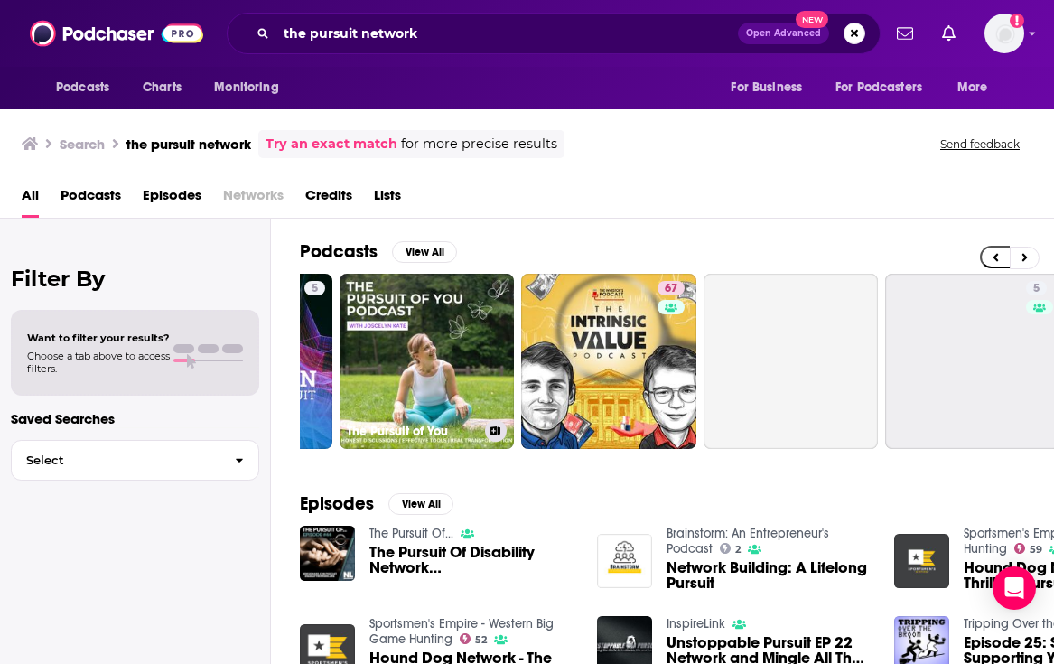
scroll to position [0, 519]
